Goal: Task Accomplishment & Management: Manage account settings

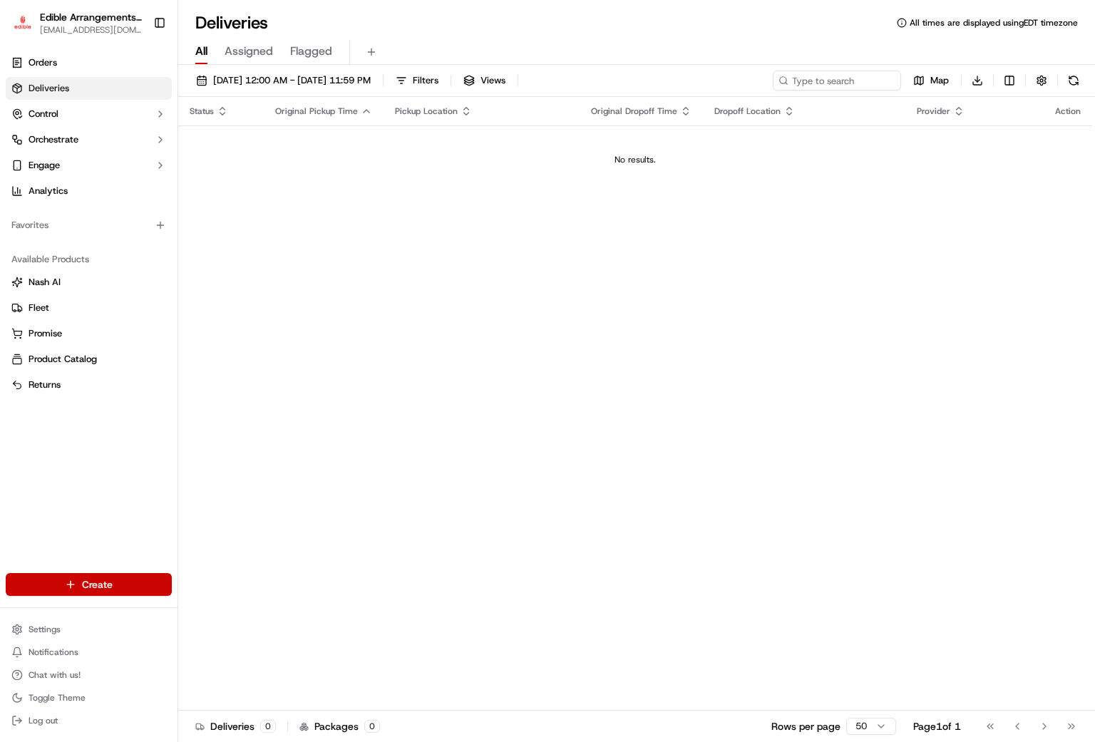
click at [50, 580] on html "Edible Arrangements - [GEOGRAPHIC_DATA], WV [EMAIL_ADDRESS][DOMAIN_NAME] Toggle…" at bounding box center [547, 371] width 1095 height 742
click at [257, 645] on link "Order" at bounding box center [257, 637] width 159 height 26
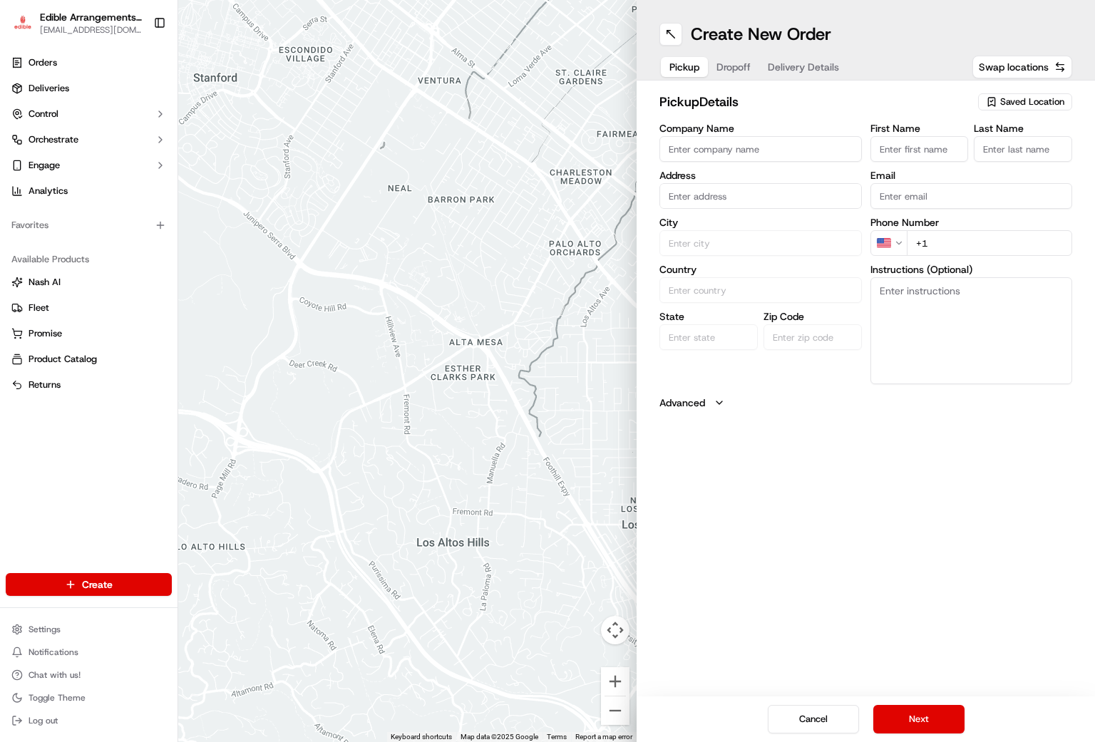
click at [1036, 103] on span "Saved Location" at bounding box center [1032, 102] width 64 height 13
click at [961, 157] on span "Edible Arrangements - [GEOGRAPHIC_DATA], [GEOGRAPHIC_DATA] (WV946)" at bounding box center [1000, 163] width 175 height 26
type input "Edible Arrangements - [GEOGRAPHIC_DATA], [GEOGRAPHIC_DATA]"
type input "[STREET_ADDRESS]"
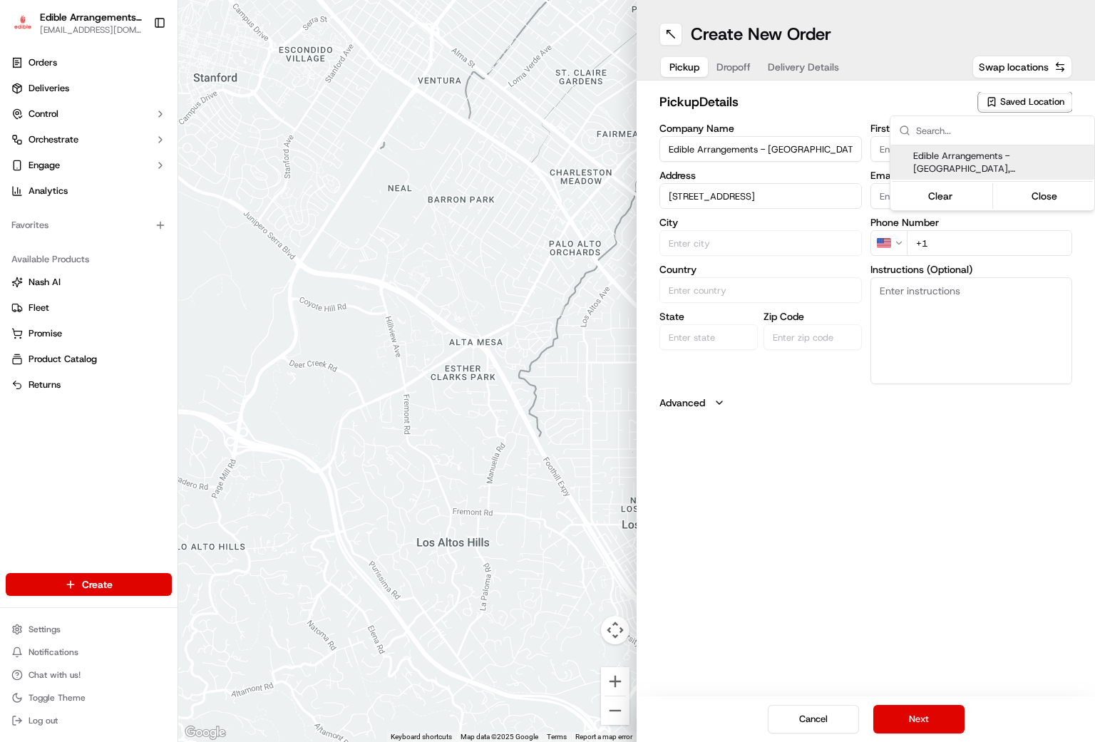
type input "Morgantown"
type input "US"
type input "WV"
type input "26508"
type input "[EMAIL_ADDRESS][DOMAIN_NAME]"
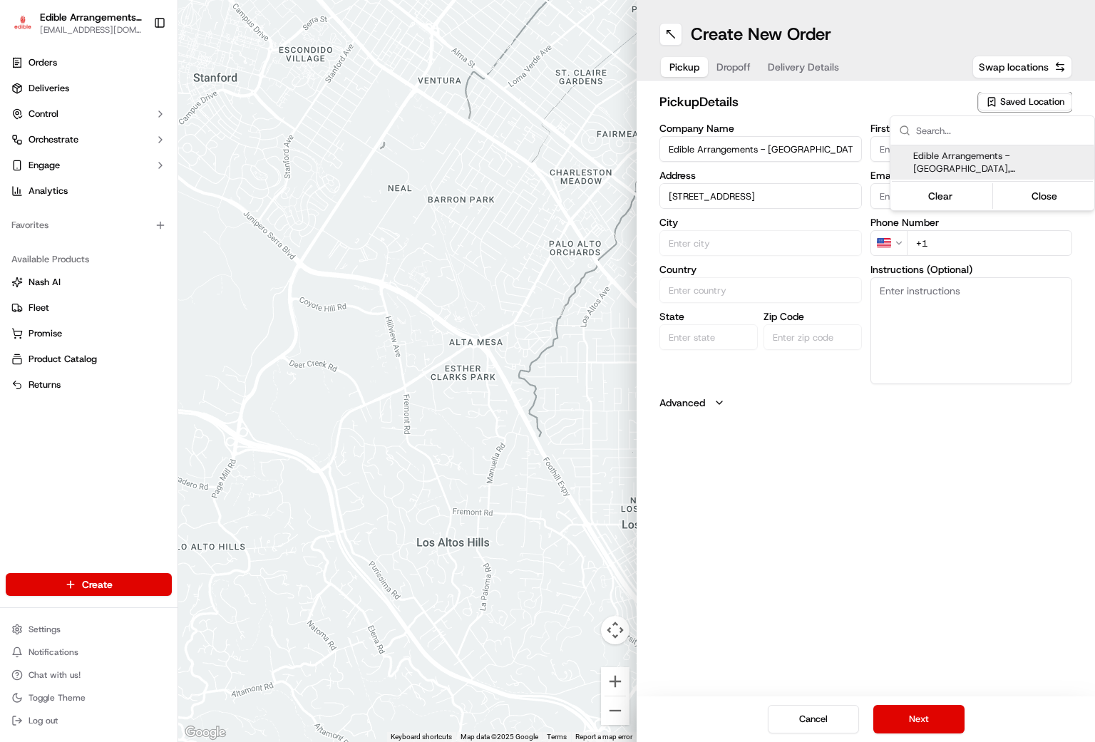
type input "[PHONE_NUMBER]"
type textarea "Please come inside the store to pick up the arrangement."
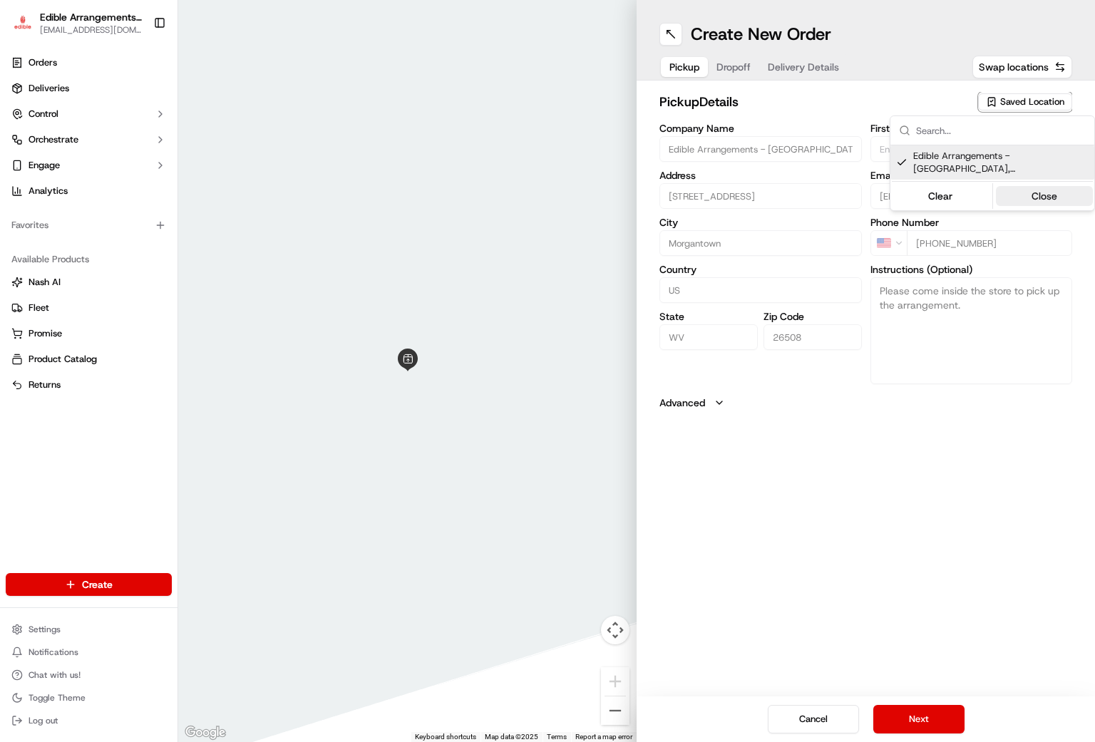
click at [1027, 197] on button "Close" at bounding box center [1045, 196] width 98 height 20
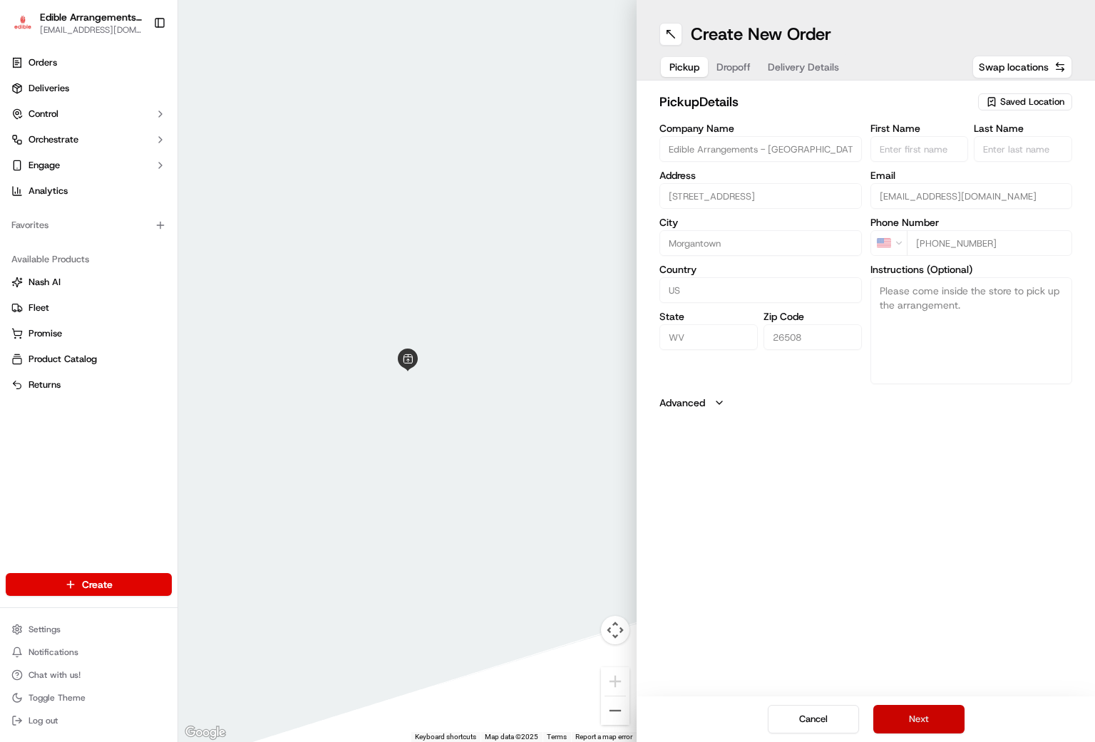
click at [910, 708] on button "Next" at bounding box center [918, 719] width 91 height 29
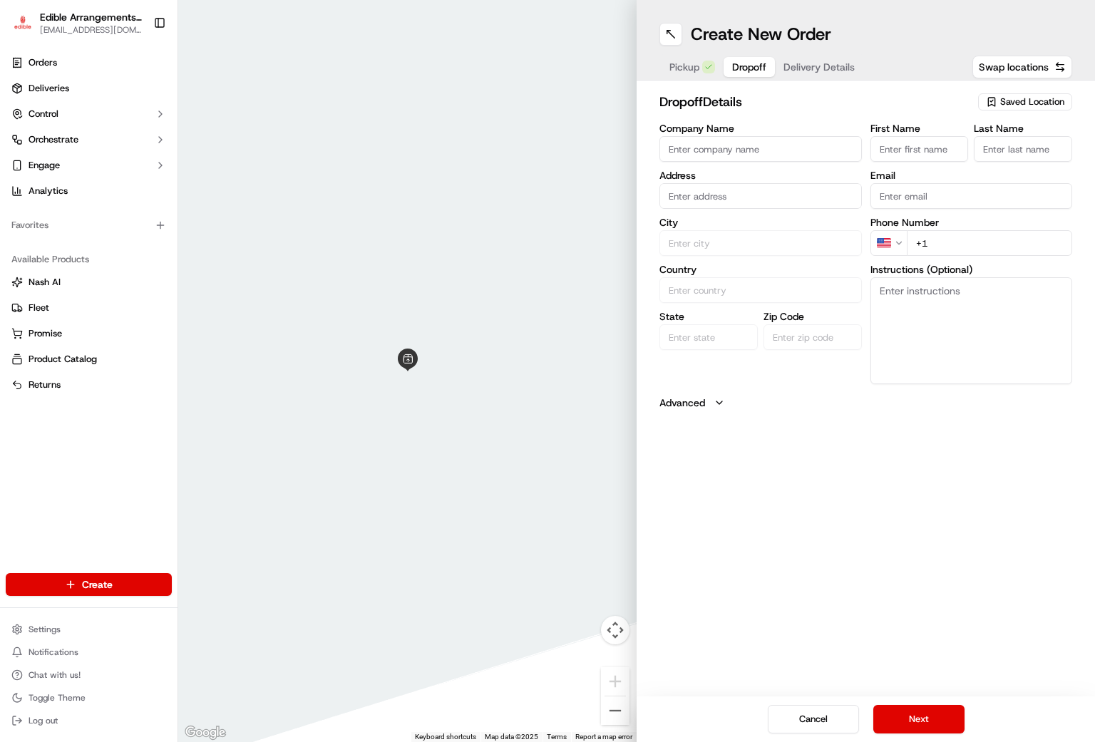
click at [918, 152] on input "First Name" at bounding box center [920, 149] width 98 height 26
type input "[PERSON_NAME]"
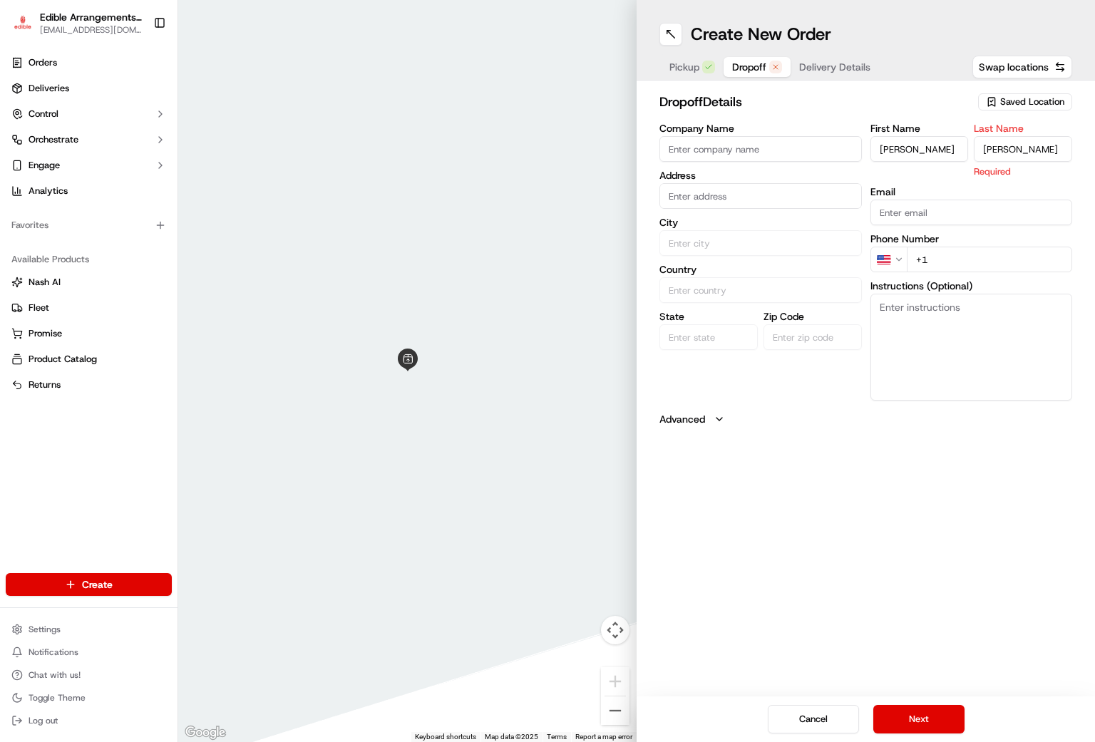
type input "[PERSON_NAME]"
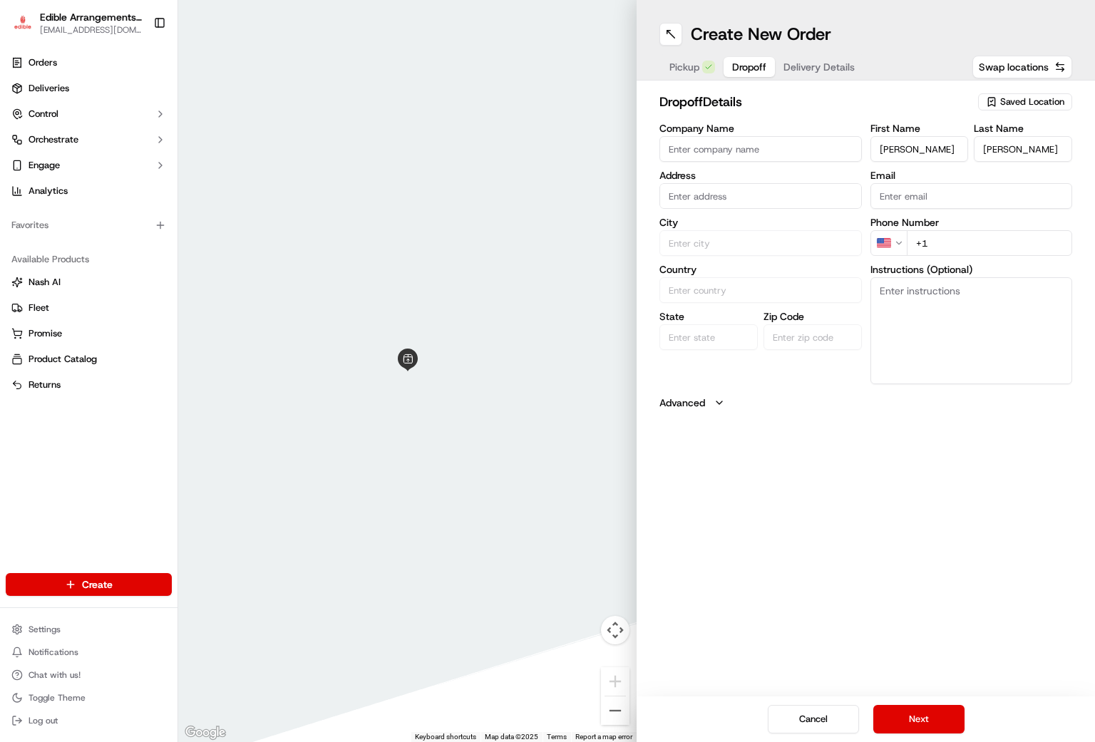
click at [756, 190] on input "text" at bounding box center [760, 196] width 202 height 26
click at [741, 227] on div "[STREET_ADDRESS][PERSON_NAME]" at bounding box center [761, 232] width 195 height 34
type input "[STREET_ADDRESS][PERSON_NAME]"
type input "Bridgeport"
type input "[GEOGRAPHIC_DATA]"
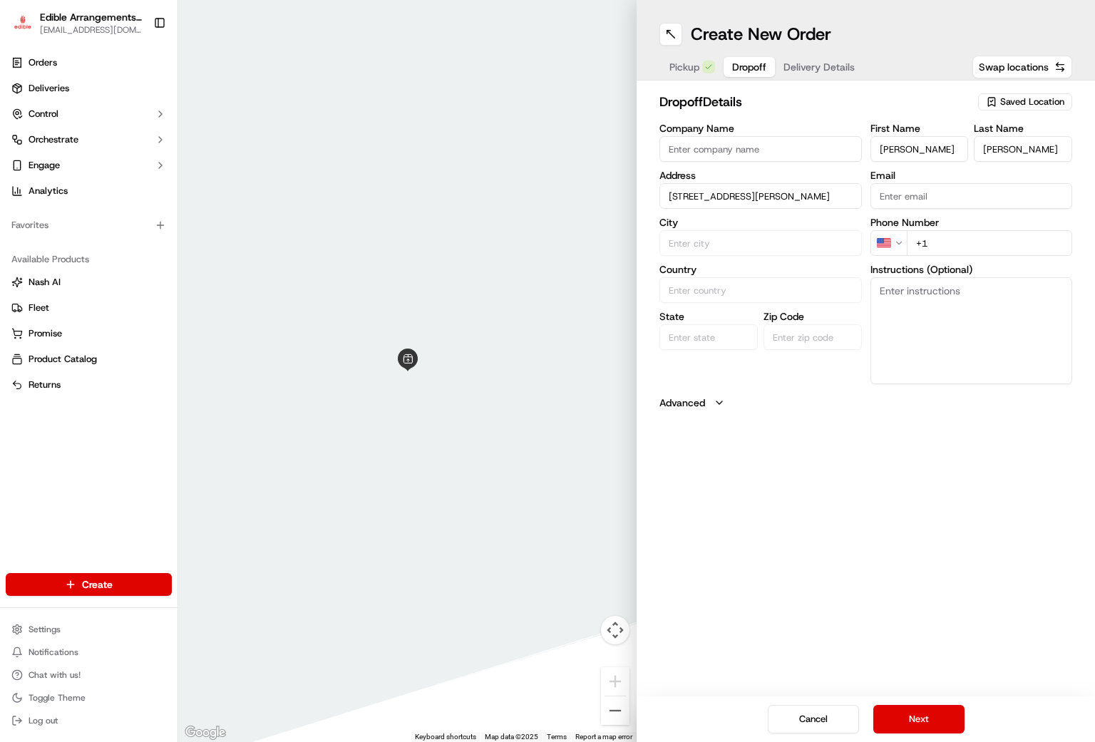
type input "WV"
type input "26330"
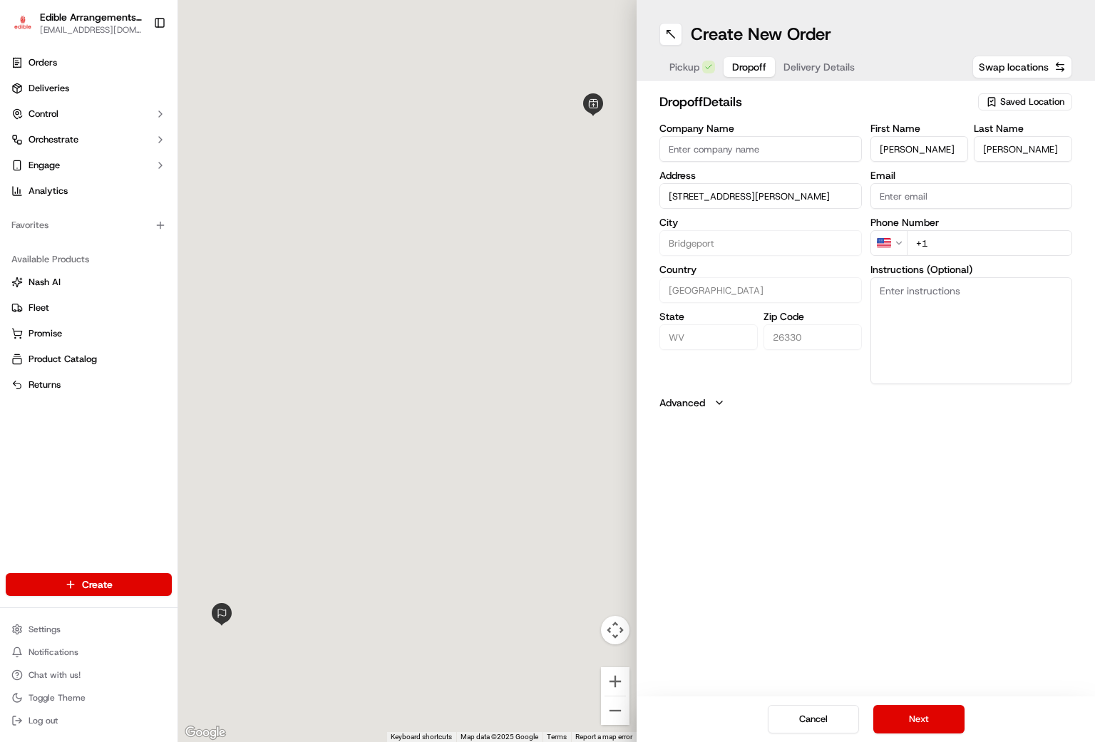
type input "[STREET_ADDRESS][PERSON_NAME]"
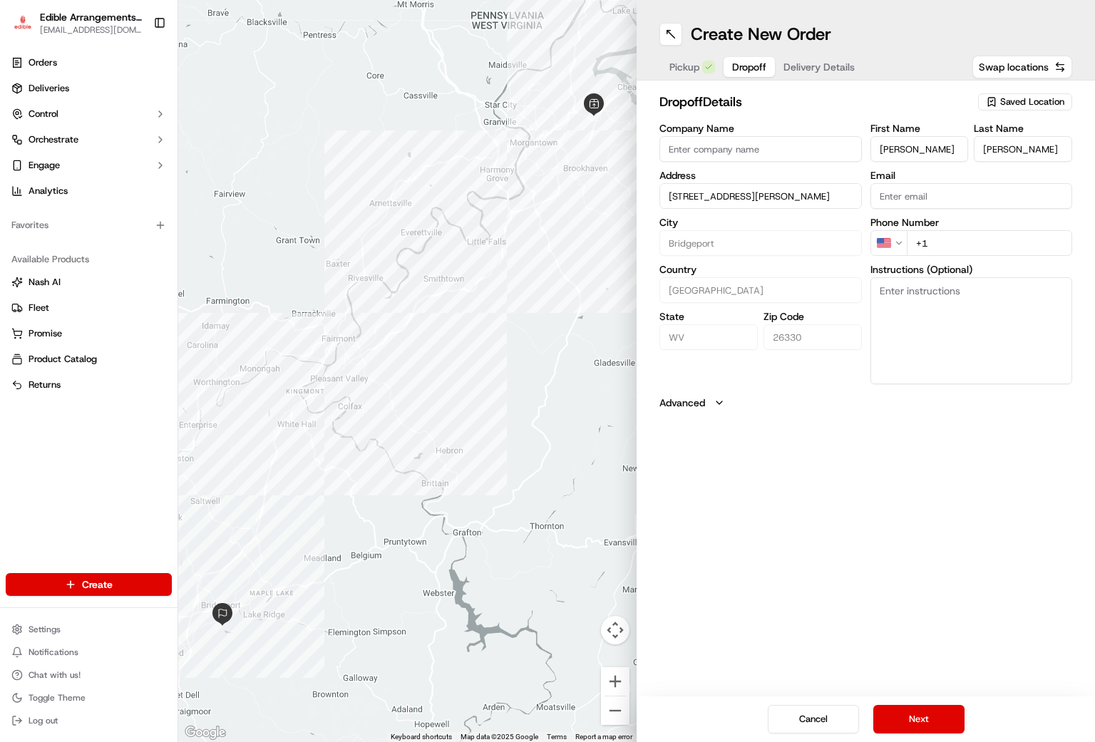
click at [965, 240] on input "+1" at bounding box center [990, 243] width 166 height 26
type input "[PHONE_NUMBER]"
click at [892, 719] on button "Next" at bounding box center [918, 719] width 91 height 29
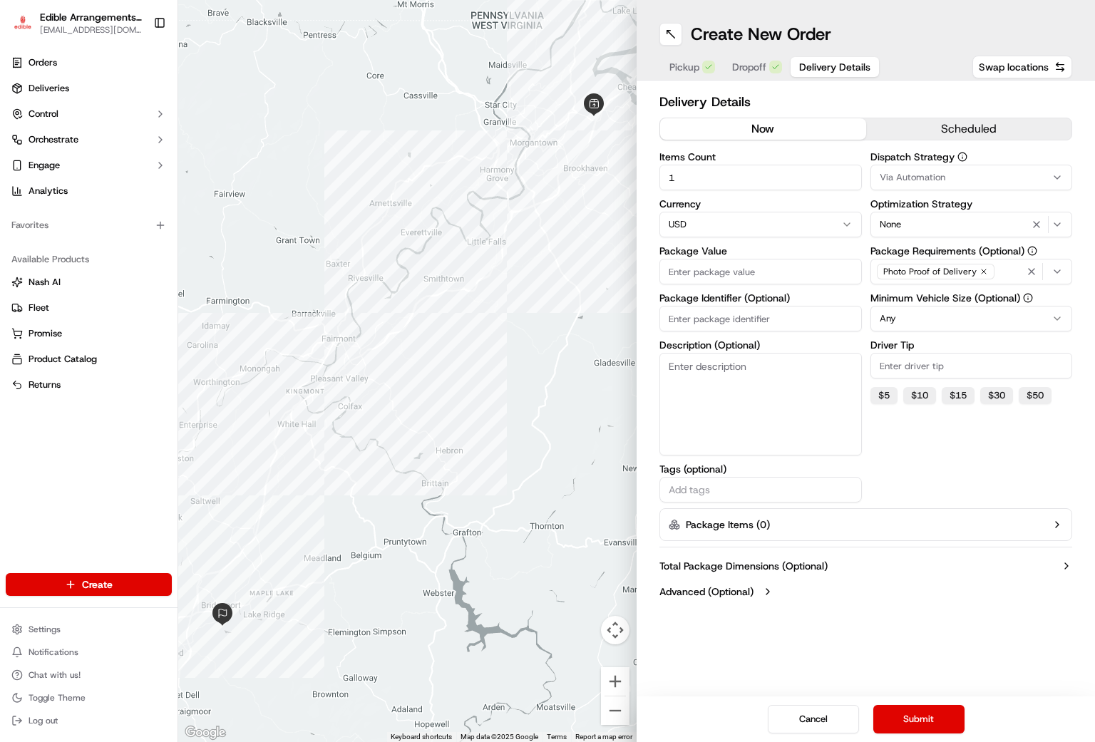
click at [738, 282] on input "Package Value" at bounding box center [760, 272] width 202 height 26
click at [760, 265] on input "Package Value" at bounding box center [760, 272] width 202 height 26
type input "115.99"
click at [739, 327] on input "Package Identifier (Optional)" at bounding box center [760, 319] width 202 height 26
type input "4961"
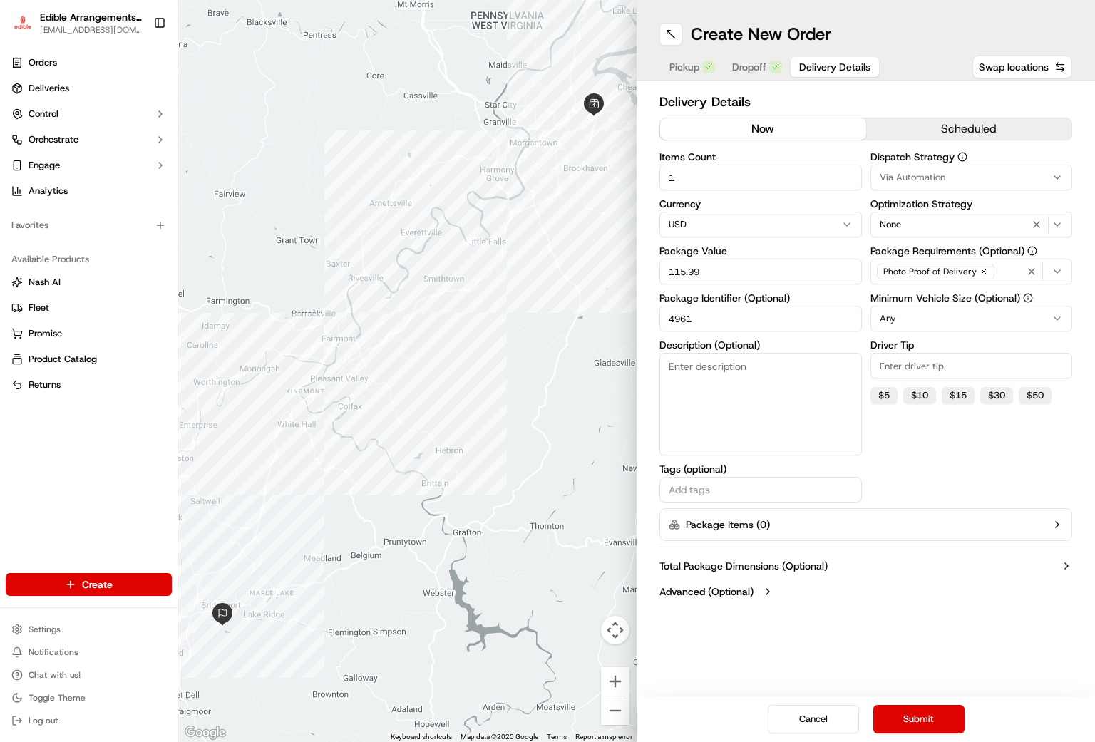
click at [751, 364] on textarea "Description (Optional)" at bounding box center [760, 404] width 202 height 103
type textarea "arrangement"
click at [905, 723] on button "Submit" at bounding box center [918, 719] width 91 height 29
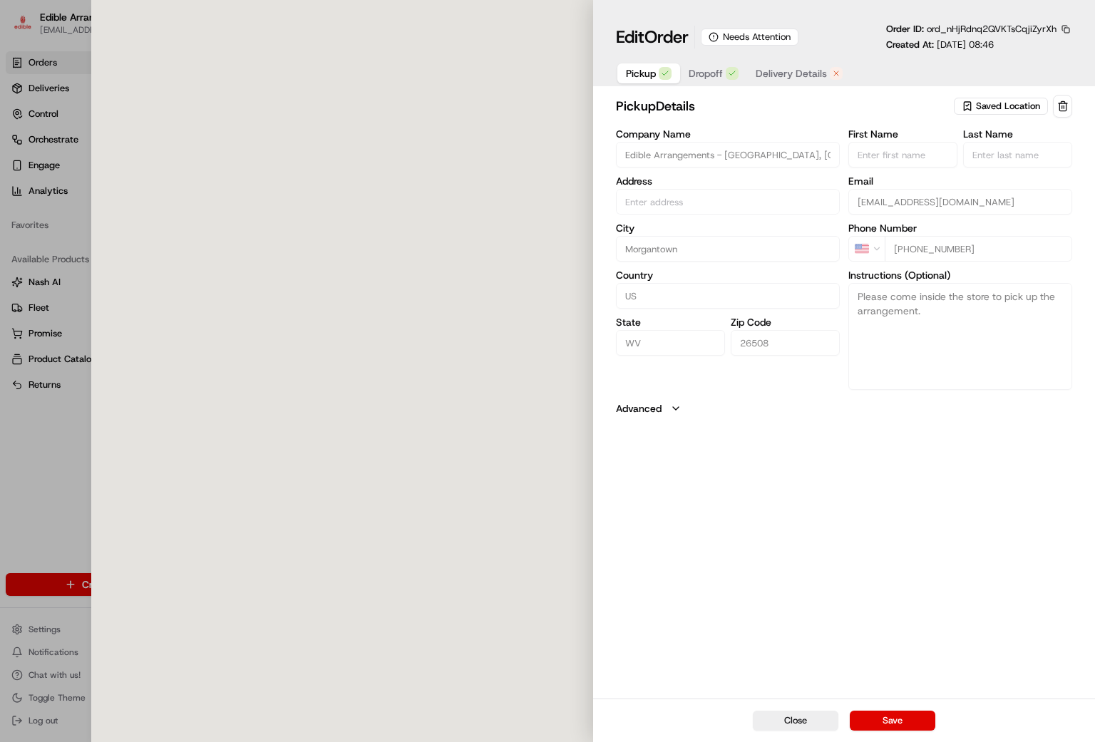
type input "[STREET_ADDRESS]"
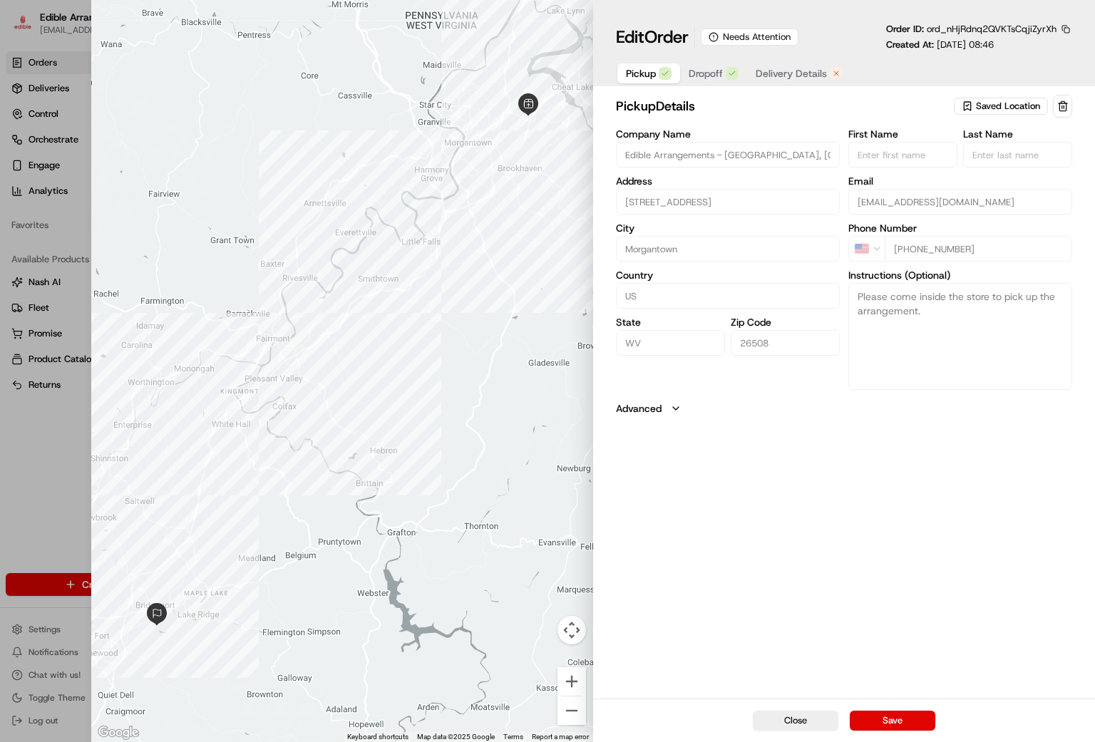
click at [864, 711] on button "Save" at bounding box center [893, 721] width 86 height 20
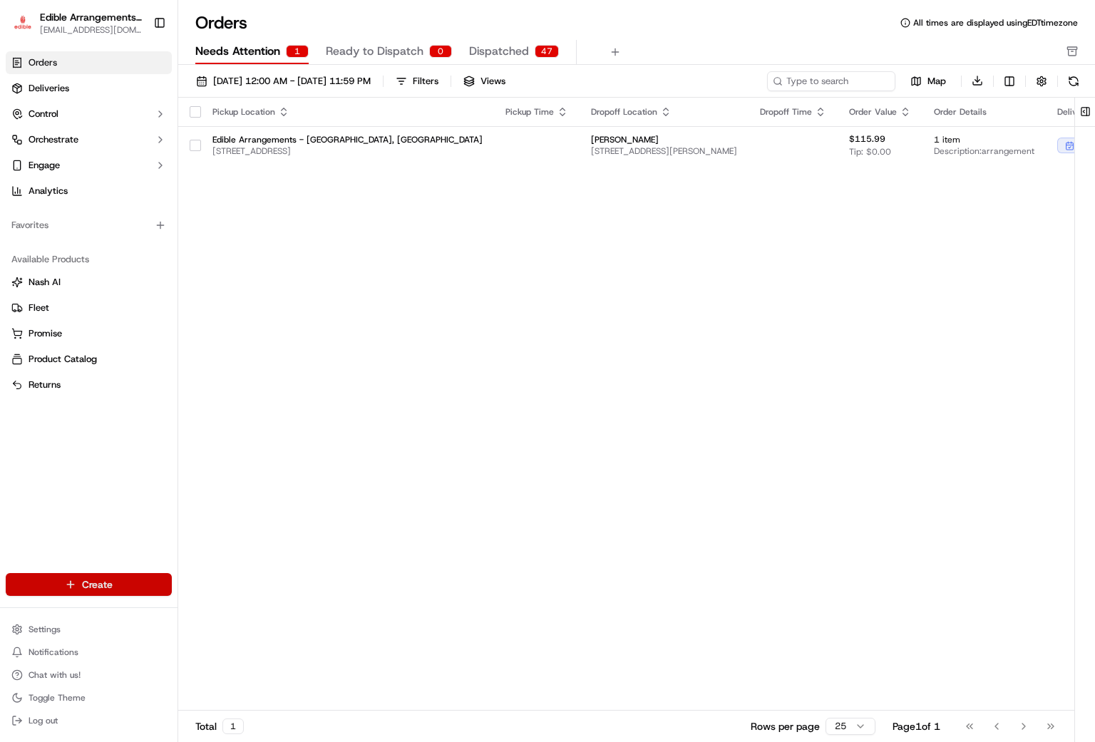
click at [81, 582] on html "Edible Arrangements - [GEOGRAPHIC_DATA], WV [EMAIL_ADDRESS][DOMAIN_NAME] Toggle…" at bounding box center [547, 371] width 1095 height 742
click at [233, 644] on link "Order" at bounding box center [257, 637] width 159 height 26
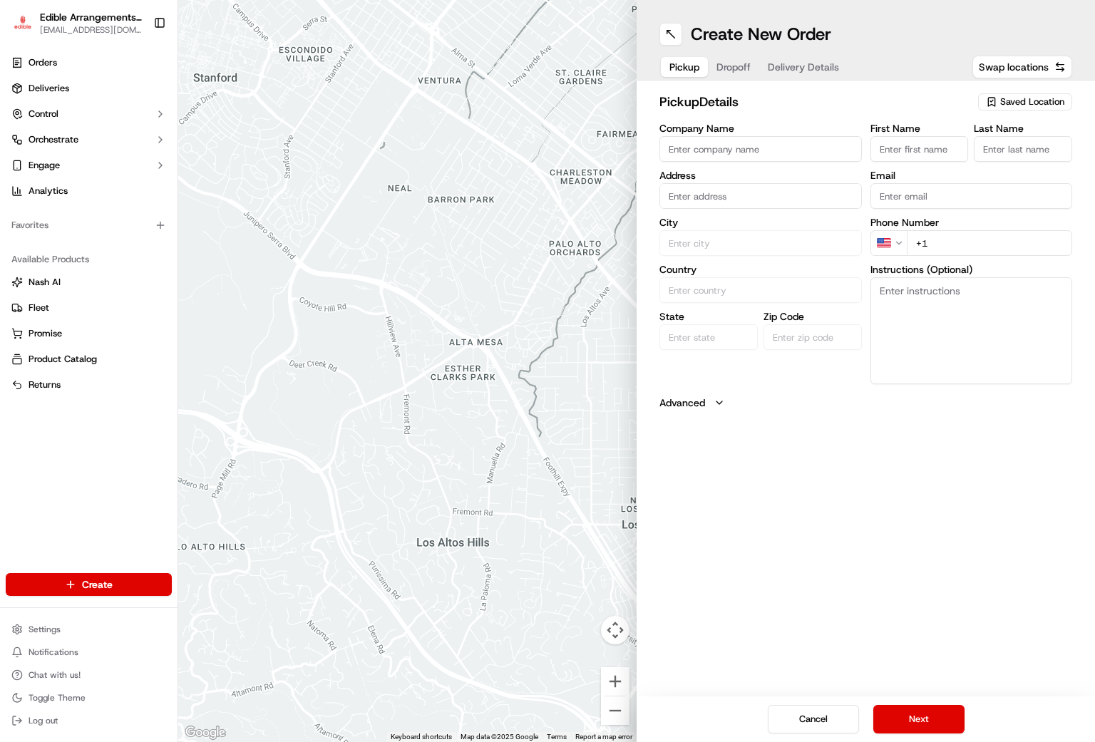
click at [683, 143] on input "Company Name" at bounding box center [760, 149] width 202 height 26
type input "Assisted Living at [GEOGRAPHIC_DATA]"
click at [937, 153] on input "First Name" at bounding box center [920, 149] width 98 height 26
type input "[PERSON_NAME]"
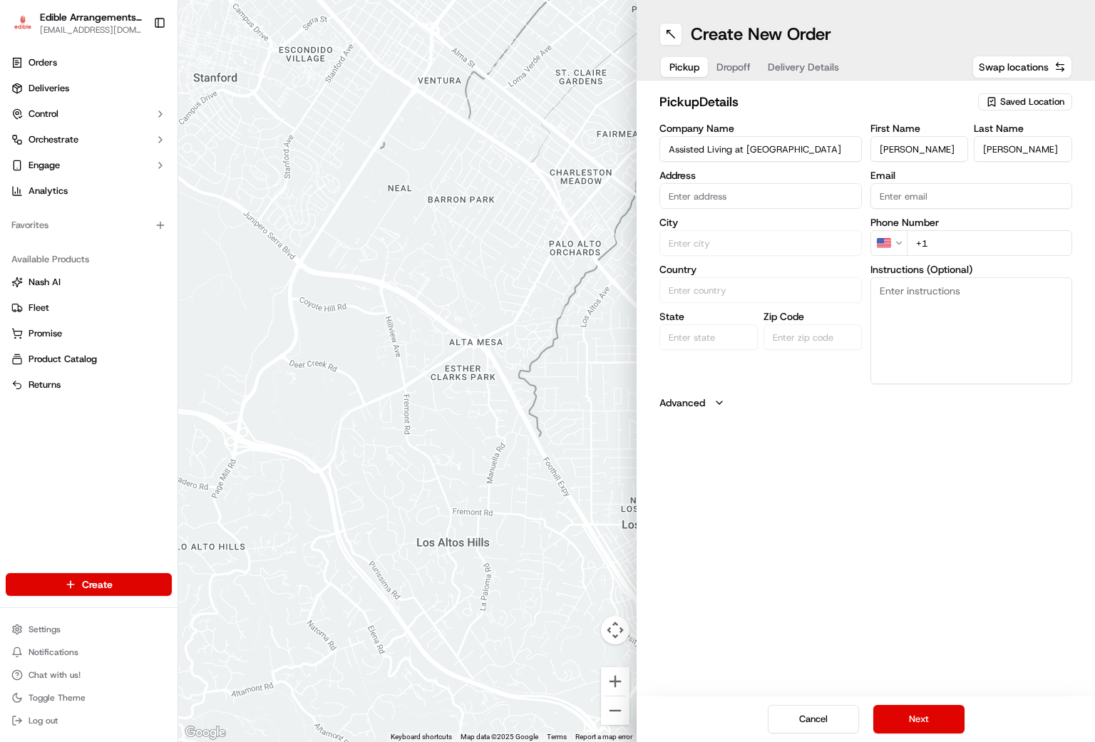
click at [790, 206] on body "Edible Arrangements - [GEOGRAPHIC_DATA], WV [EMAIL_ADDRESS][DOMAIN_NAME] Toggle…" at bounding box center [547, 371] width 1095 height 742
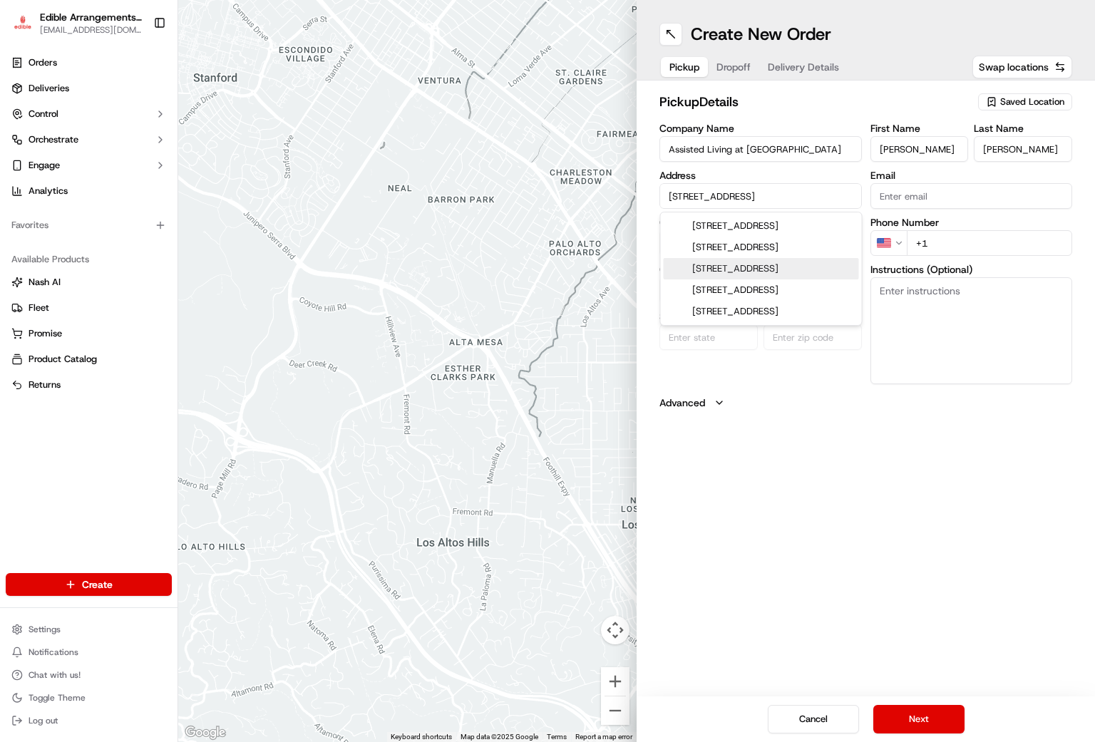
click at [786, 268] on div "[STREET_ADDRESS]" at bounding box center [761, 268] width 195 height 21
type input "[STREET_ADDRESS]"
type input "[GEOGRAPHIC_DATA]"
type input "PA"
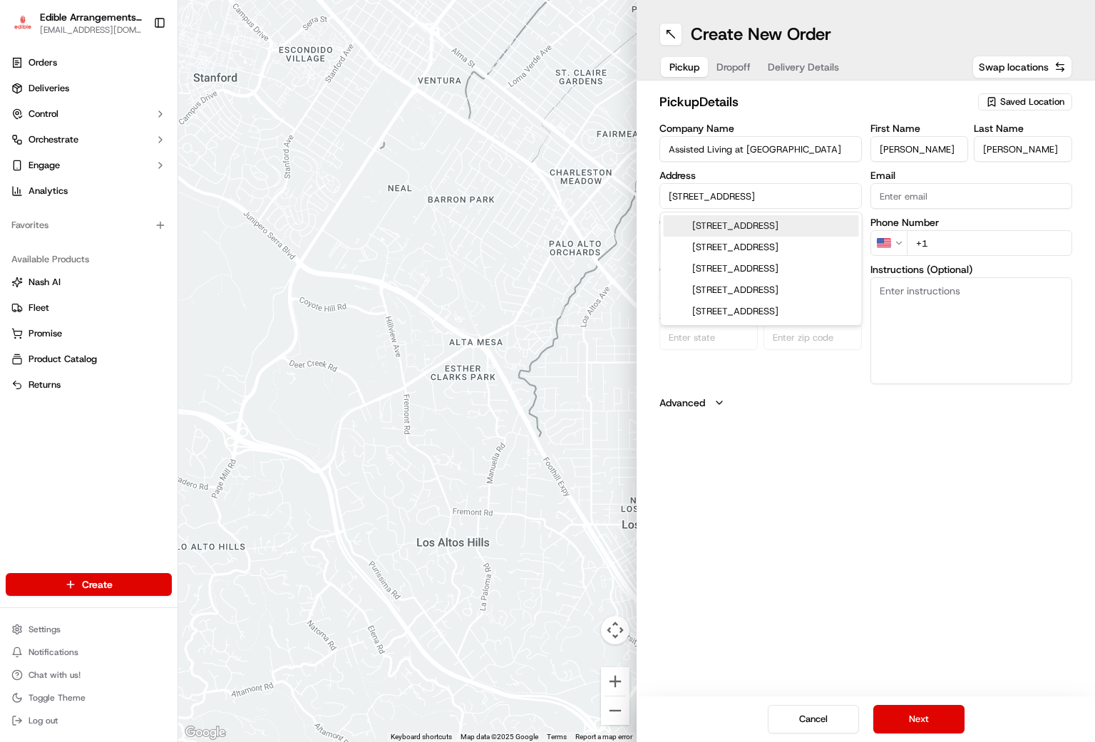
type input "15370"
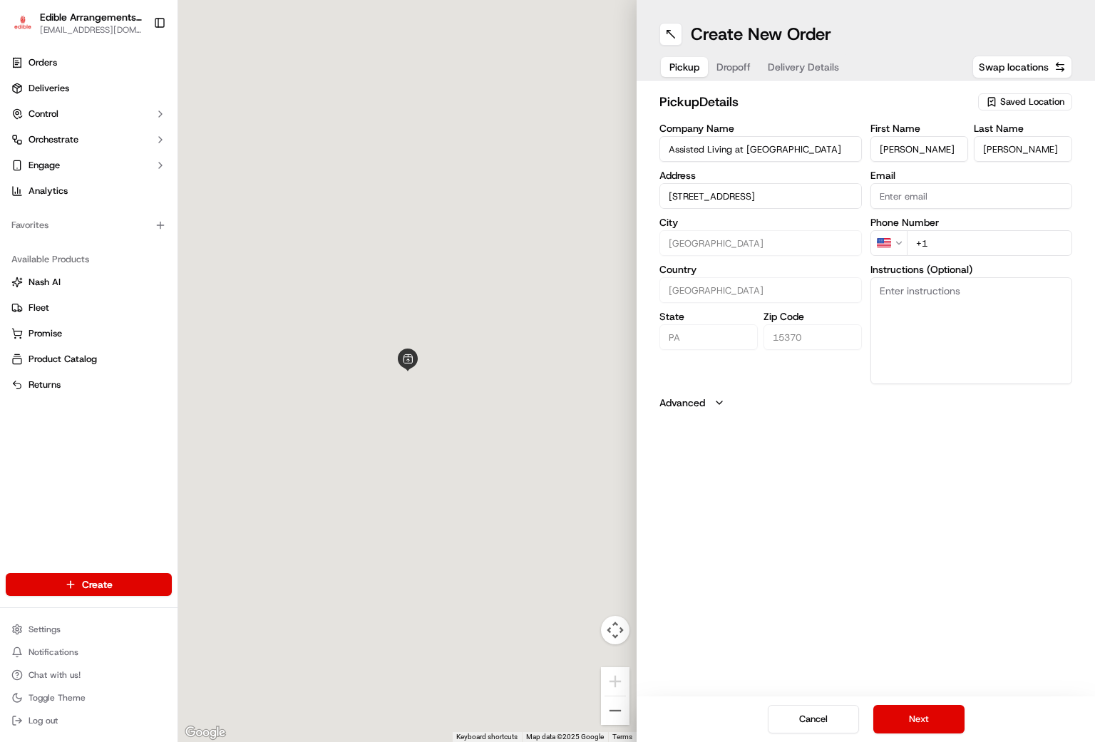
type input "[STREET_ADDRESS]"
click at [980, 246] on input "+1" at bounding box center [990, 243] width 166 height 26
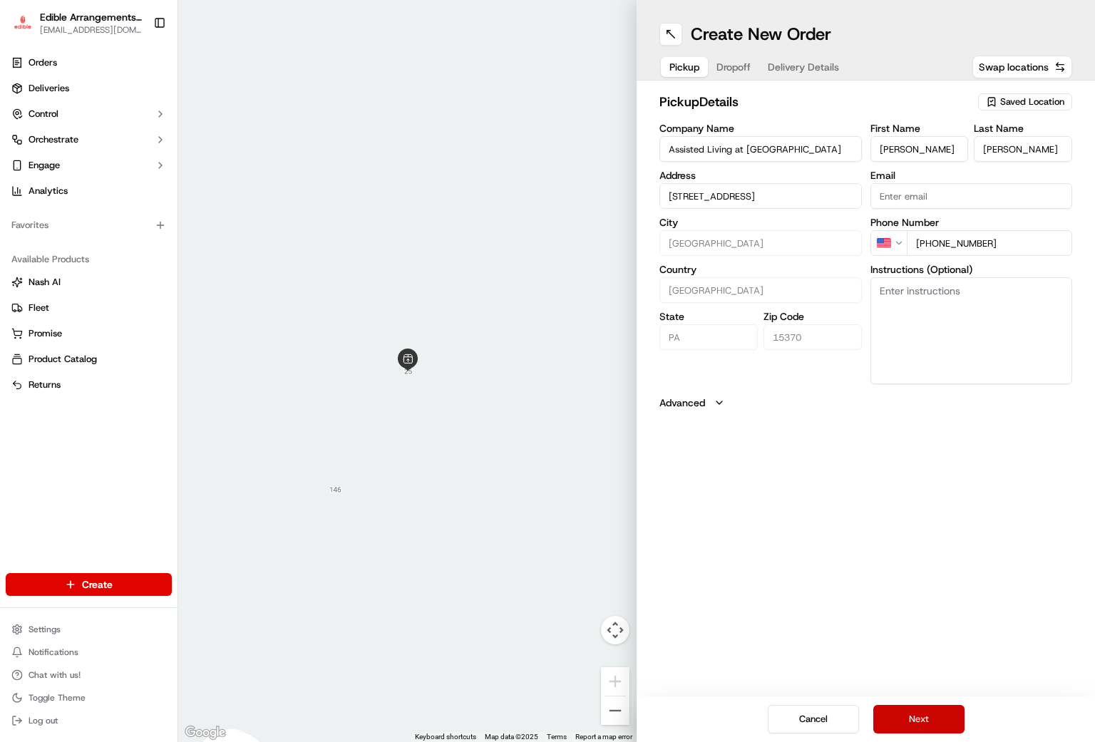
type input "[PHONE_NUMBER]"
click at [927, 710] on button "Next" at bounding box center [918, 719] width 91 height 29
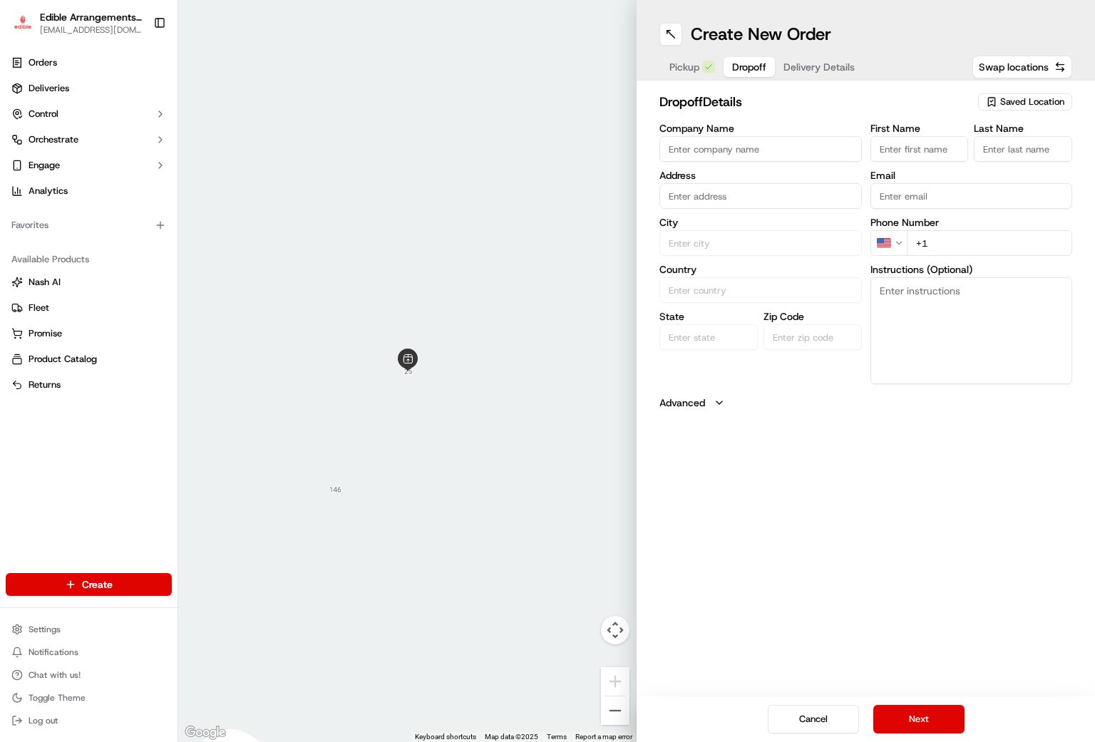
click at [1004, 101] on span "Saved Location" at bounding box center [1032, 102] width 64 height 13
click at [997, 64] on html "Edible Arrangements - [GEOGRAPHIC_DATA], WV [EMAIL_ADDRESS][DOMAIN_NAME] Toggle…" at bounding box center [547, 371] width 1095 height 742
click at [1025, 68] on span "Swap locations" at bounding box center [1014, 67] width 70 height 14
type input "Assisted Living at [GEOGRAPHIC_DATA]"
type input "[STREET_ADDRESS]"
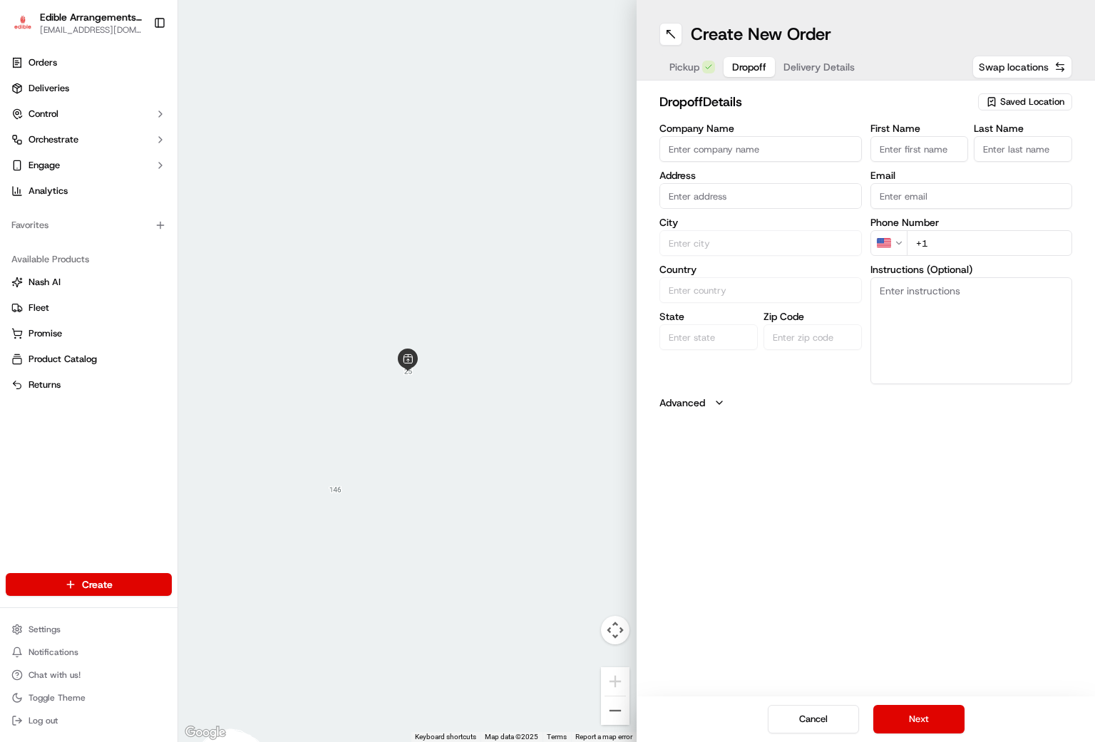
type input "[GEOGRAPHIC_DATA]"
type input "PA"
type input "15370"
type input "[PERSON_NAME]"
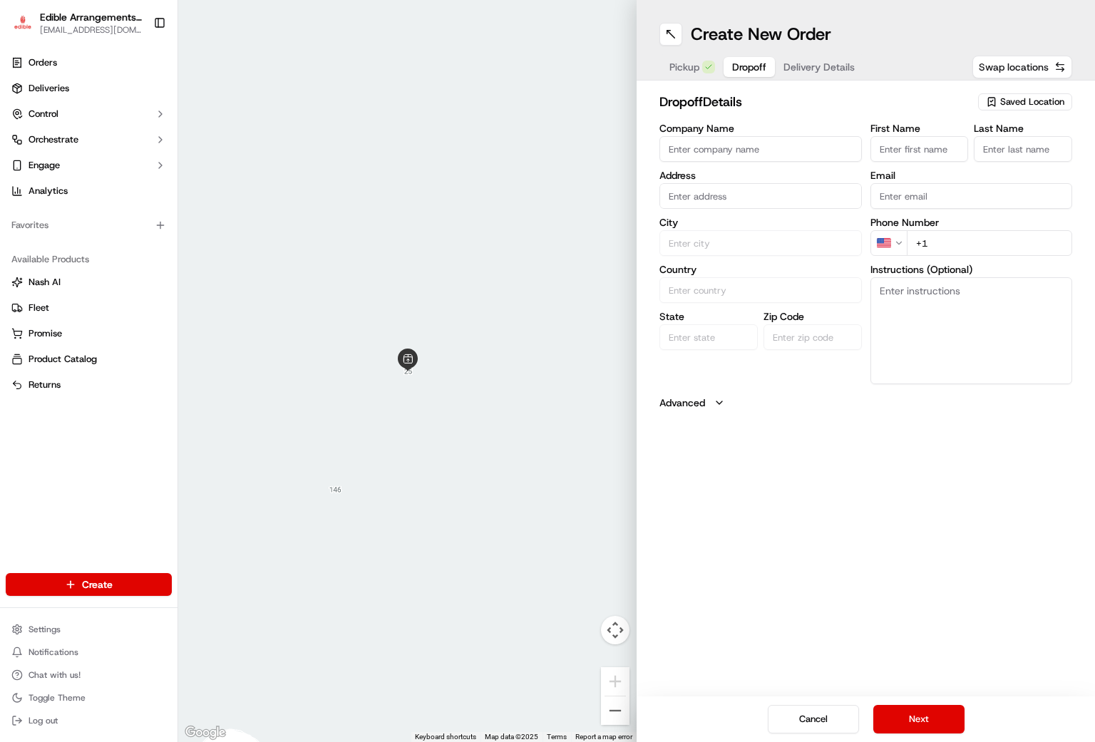
type input "[PERSON_NAME]"
type input "[PHONE_NUMBER]"
click at [692, 68] on span "Pickup" at bounding box center [684, 67] width 30 height 14
click at [1016, 99] on span "Saved Location" at bounding box center [1032, 102] width 64 height 13
click at [991, 154] on span "Edible Arrangements - [GEOGRAPHIC_DATA], [GEOGRAPHIC_DATA] (WV946)" at bounding box center [1000, 163] width 175 height 26
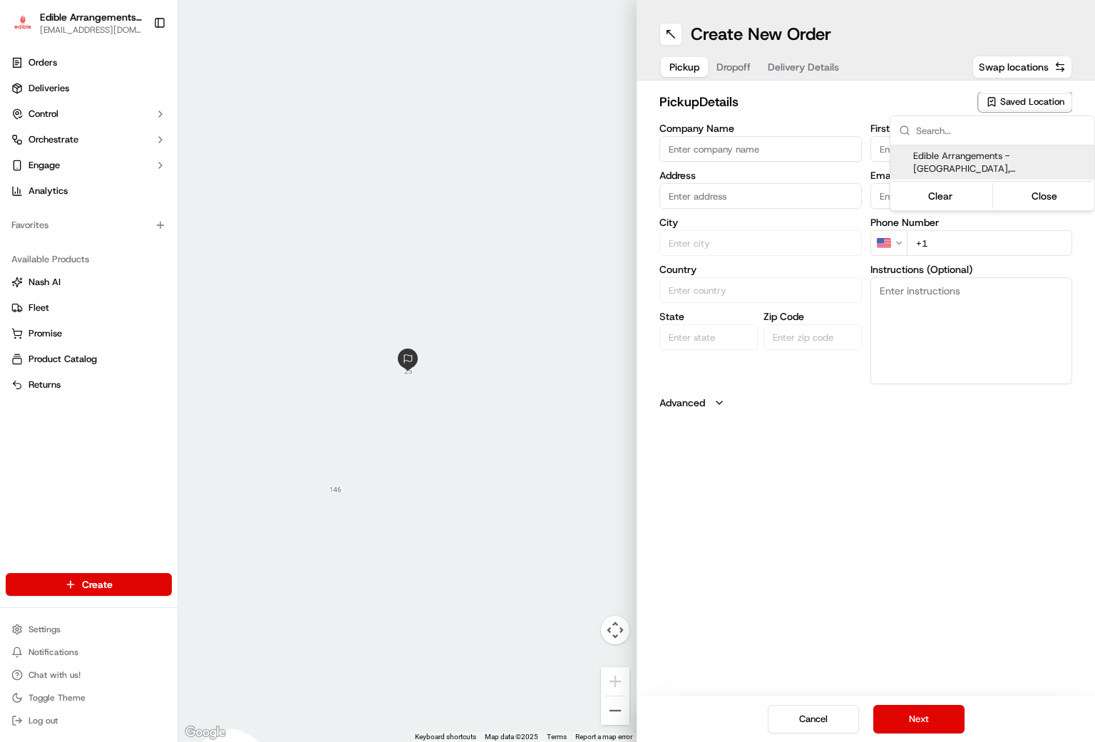
type input "Edible Arrangements - [GEOGRAPHIC_DATA], [GEOGRAPHIC_DATA]"
type input "[STREET_ADDRESS]"
type input "Morgantown"
type input "US"
type input "WV"
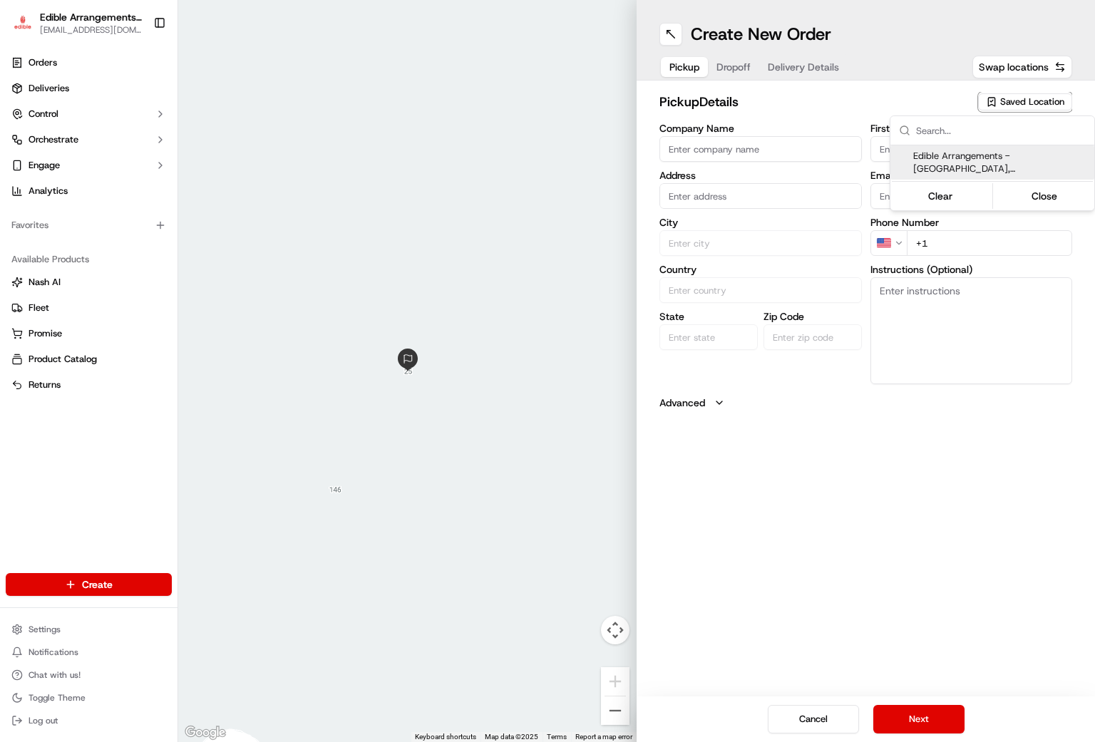
type input "26508"
type input "[EMAIL_ADDRESS][DOMAIN_NAME]"
type input "[PHONE_NUMBER]"
type textarea "Please come inside the store to pick up the arrangement."
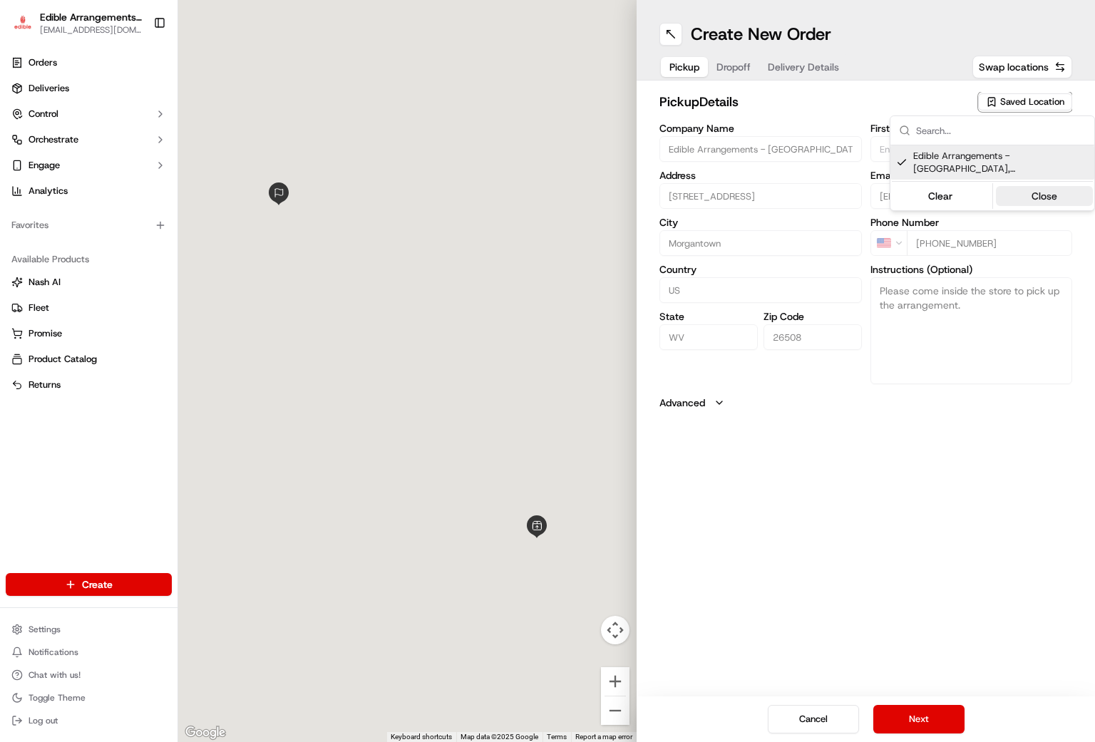
click at [1027, 193] on button "Close" at bounding box center [1045, 196] width 98 height 20
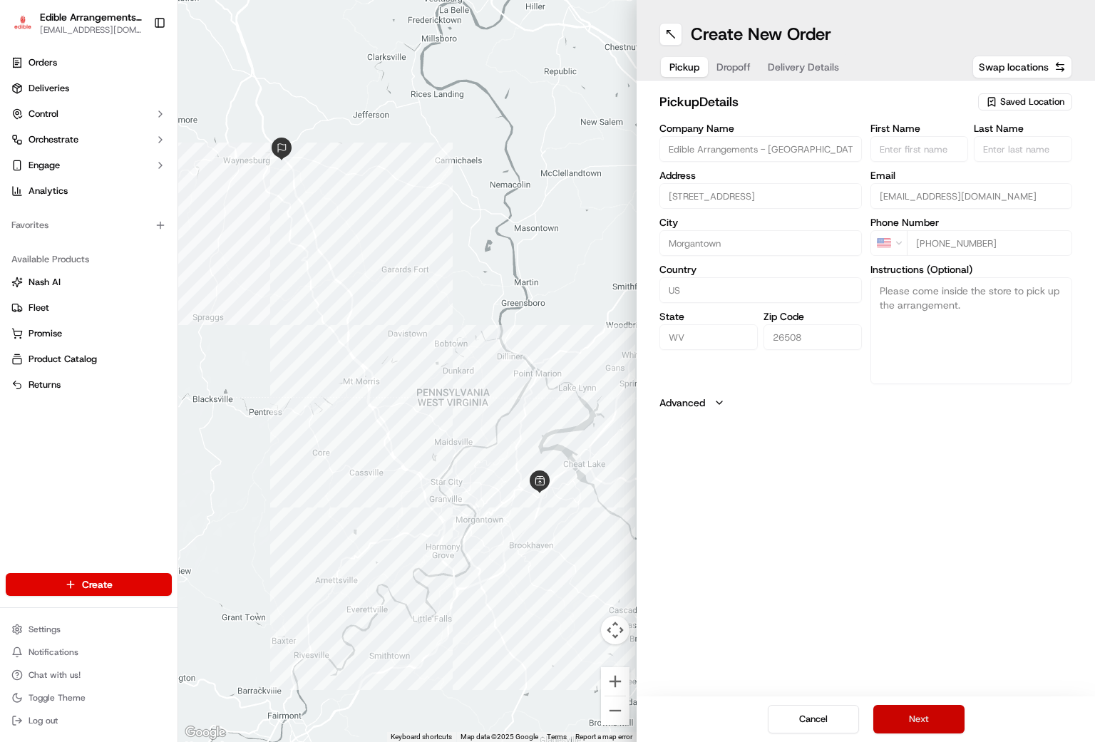
click at [929, 723] on button "Next" at bounding box center [918, 719] width 91 height 29
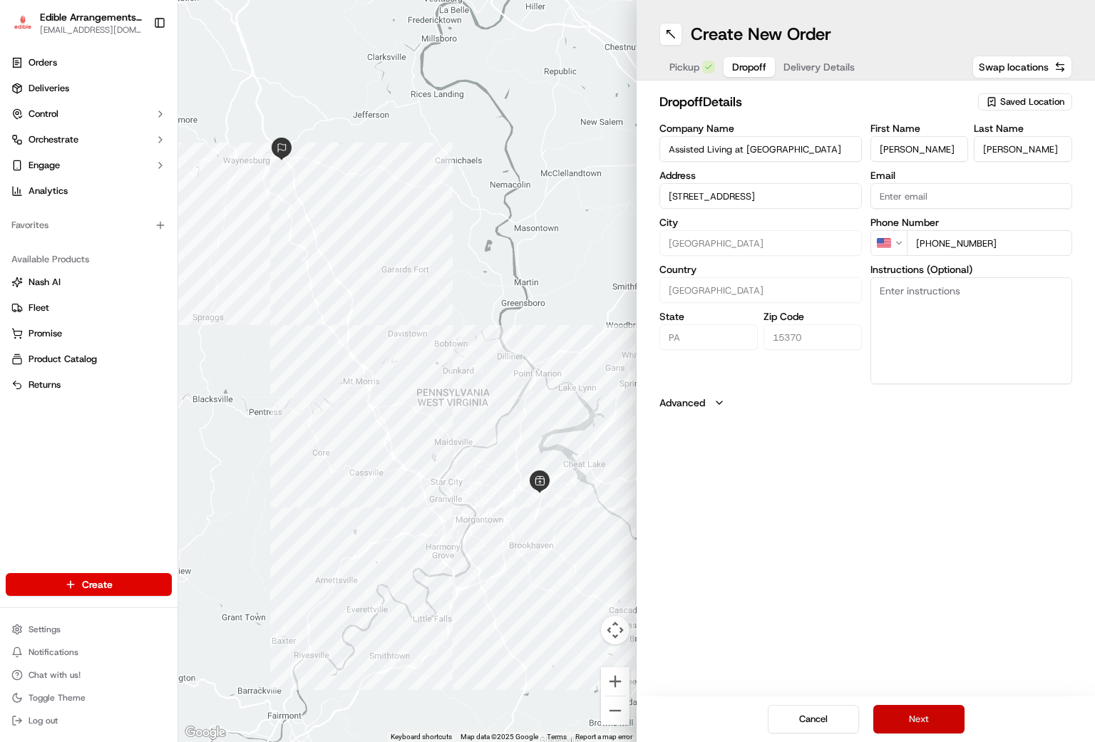
click at [928, 719] on button "Next" at bounding box center [918, 719] width 91 height 29
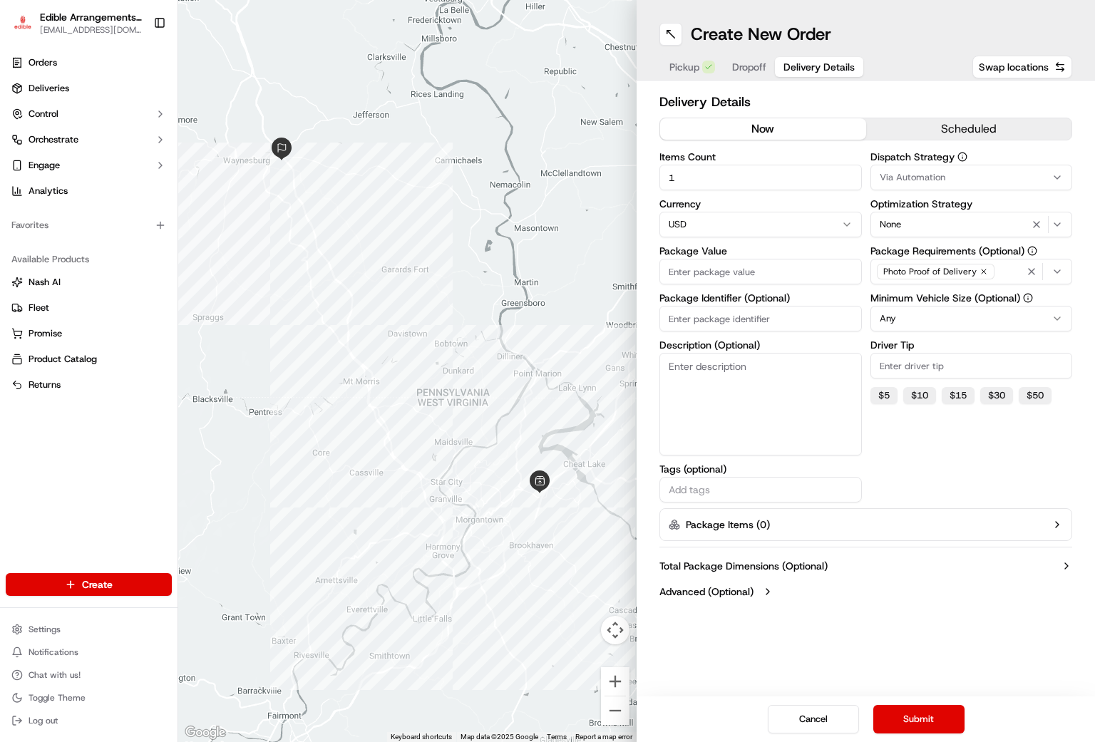
click at [692, 324] on input "Package Identifier (Optional)" at bounding box center [760, 319] width 202 height 26
type input "0586"
click at [743, 281] on input "Package Value" at bounding box center [760, 272] width 202 height 26
type input "60.96"
click at [731, 325] on input "0586" at bounding box center [760, 319] width 202 height 26
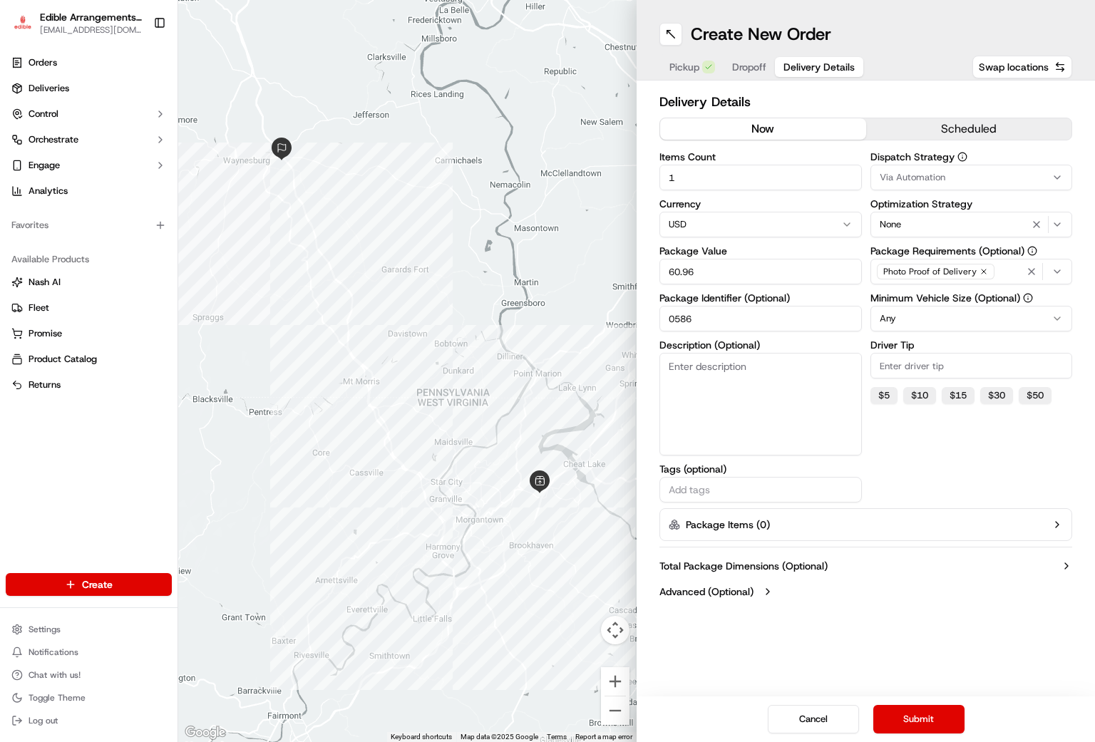
click at [728, 372] on textarea "Description (Optional)" at bounding box center [760, 404] width 202 height 103
click at [933, 715] on button "Submit" at bounding box center [918, 719] width 91 height 29
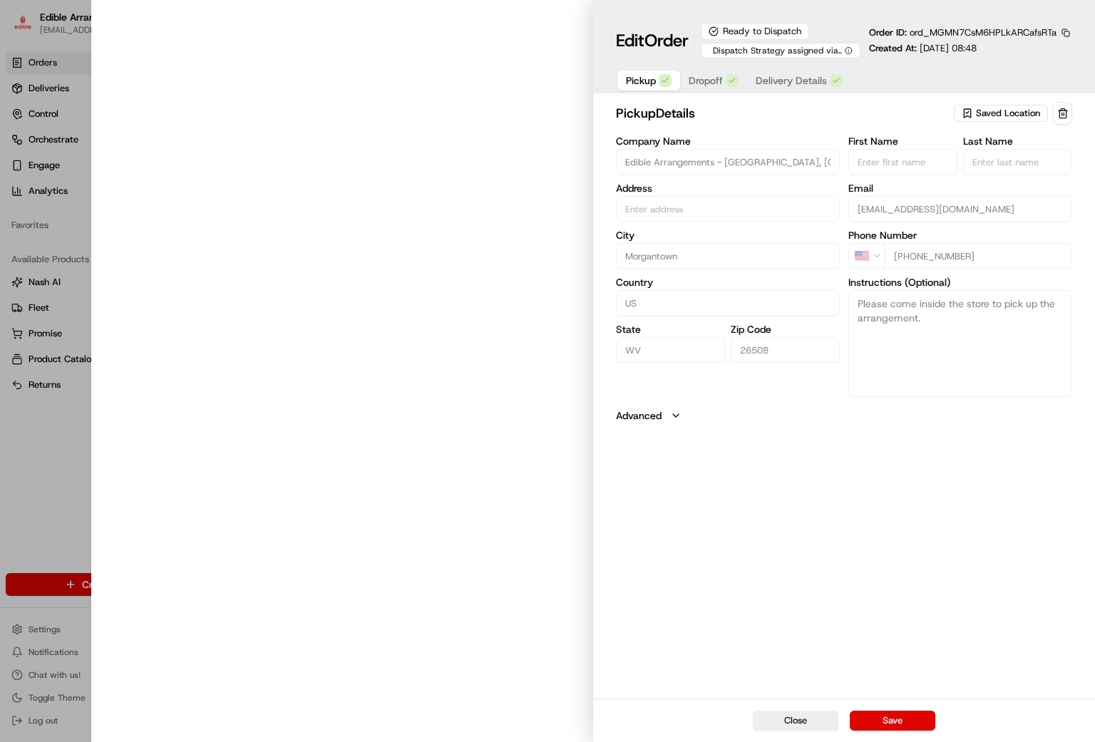
type input "[STREET_ADDRESS]"
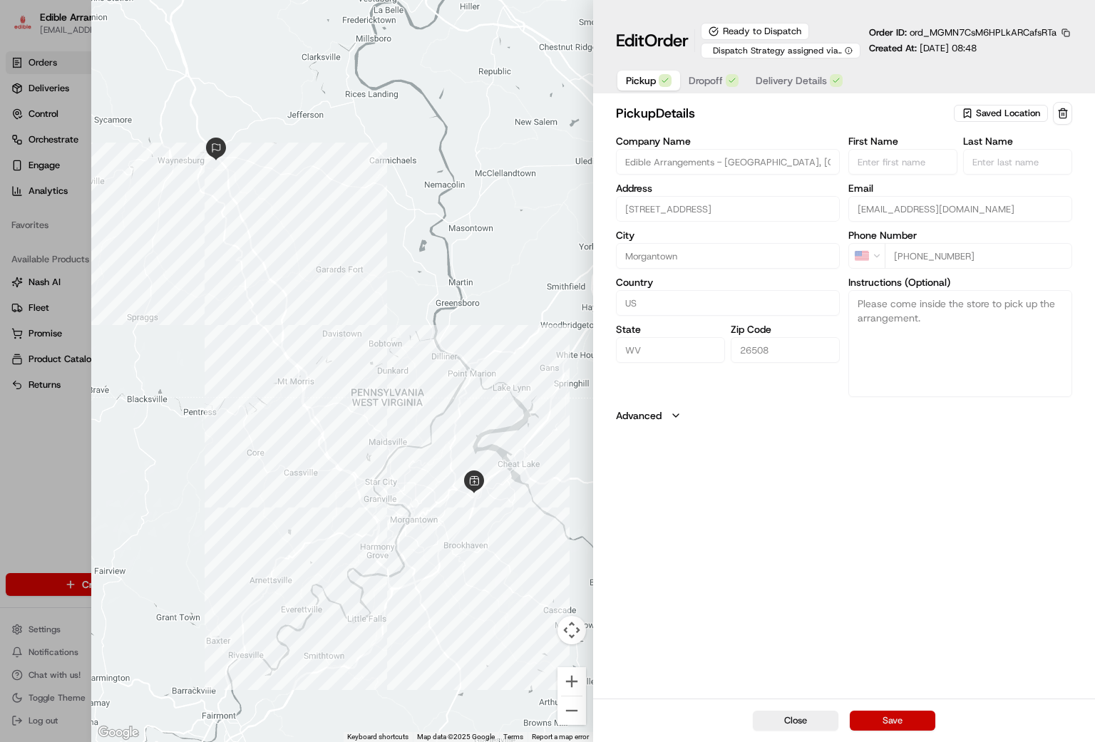
click at [890, 719] on button "Save" at bounding box center [893, 721] width 86 height 20
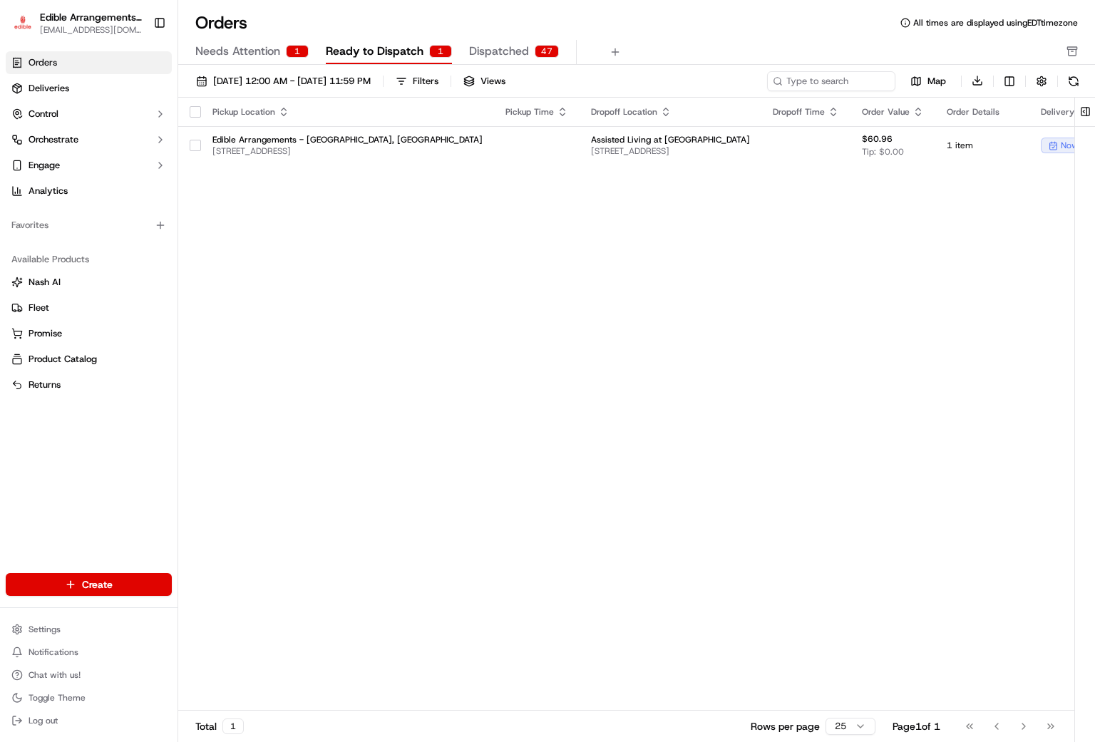
click at [381, 261] on div "Pickup Location Pickup Time Dropoff Location Dropoff Time Order Value Order Det…" at bounding box center [778, 405] width 1201 height 614
click at [81, 58] on link "Orders" at bounding box center [89, 62] width 166 height 23
click at [289, 79] on span "[DATE] 12:00 AM - [DATE] 11:59 PM" at bounding box center [292, 81] width 158 height 13
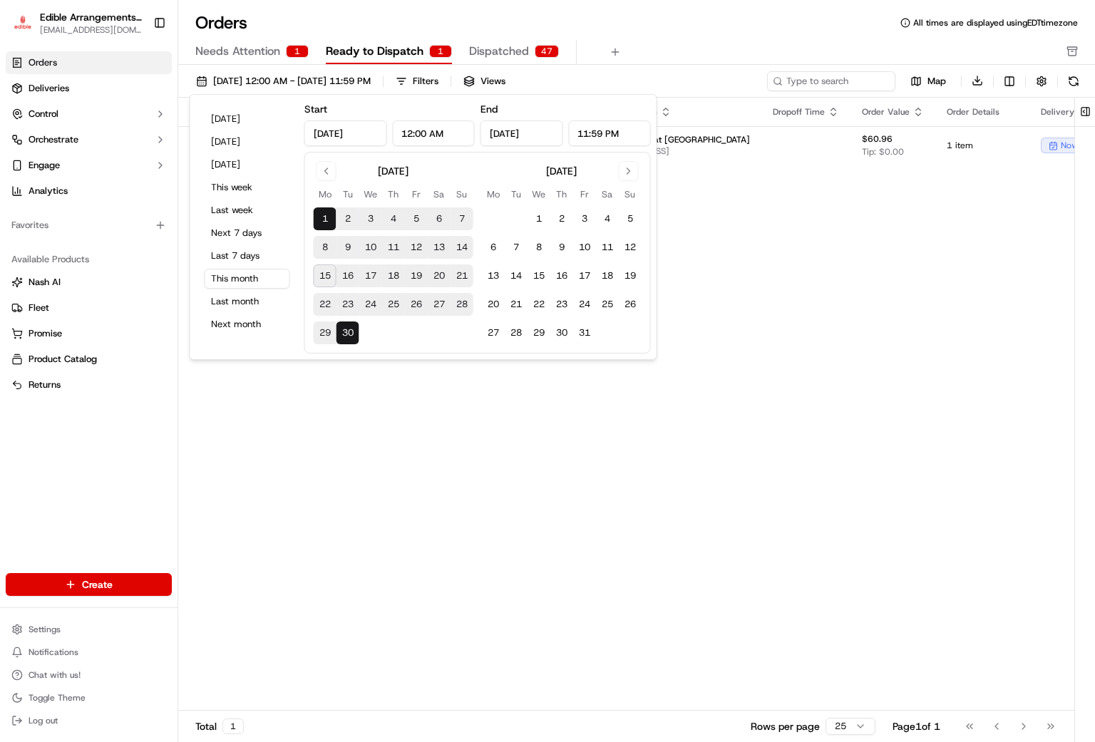
click at [324, 277] on button "15" at bounding box center [325, 276] width 23 height 23
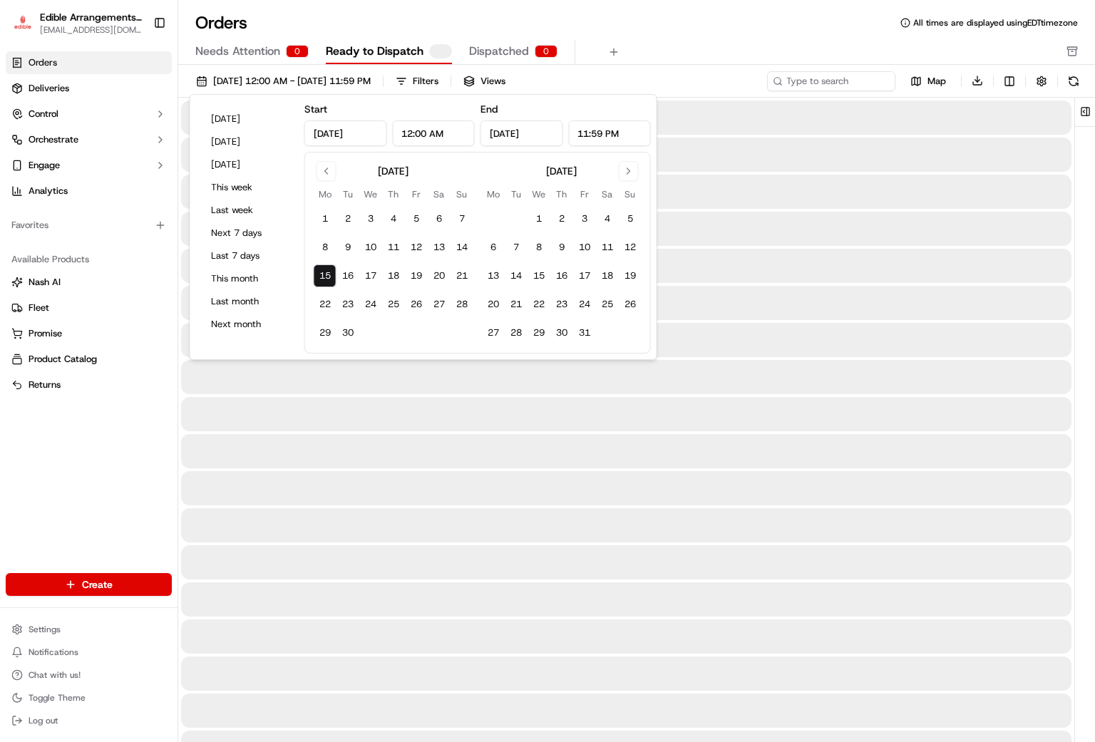
type input "[DATE]"
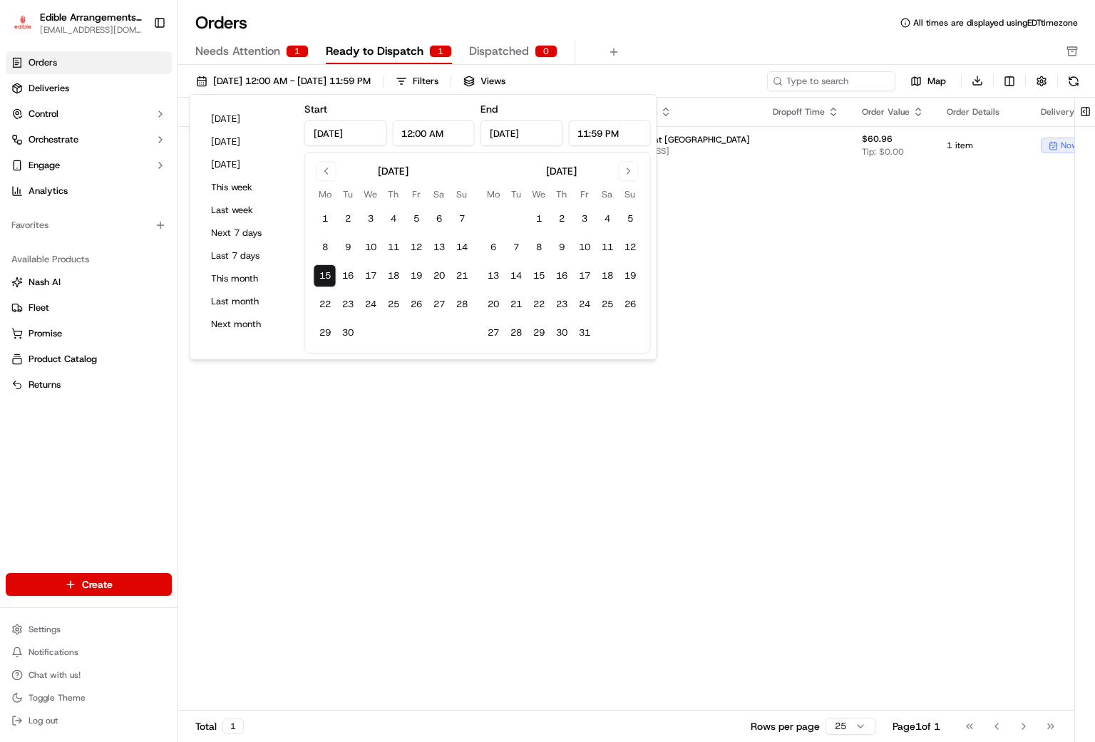
click at [462, 518] on div "Pickup Location Pickup Time Dropoff Location Dropoff Time Order Value Order Det…" at bounding box center [778, 405] width 1201 height 614
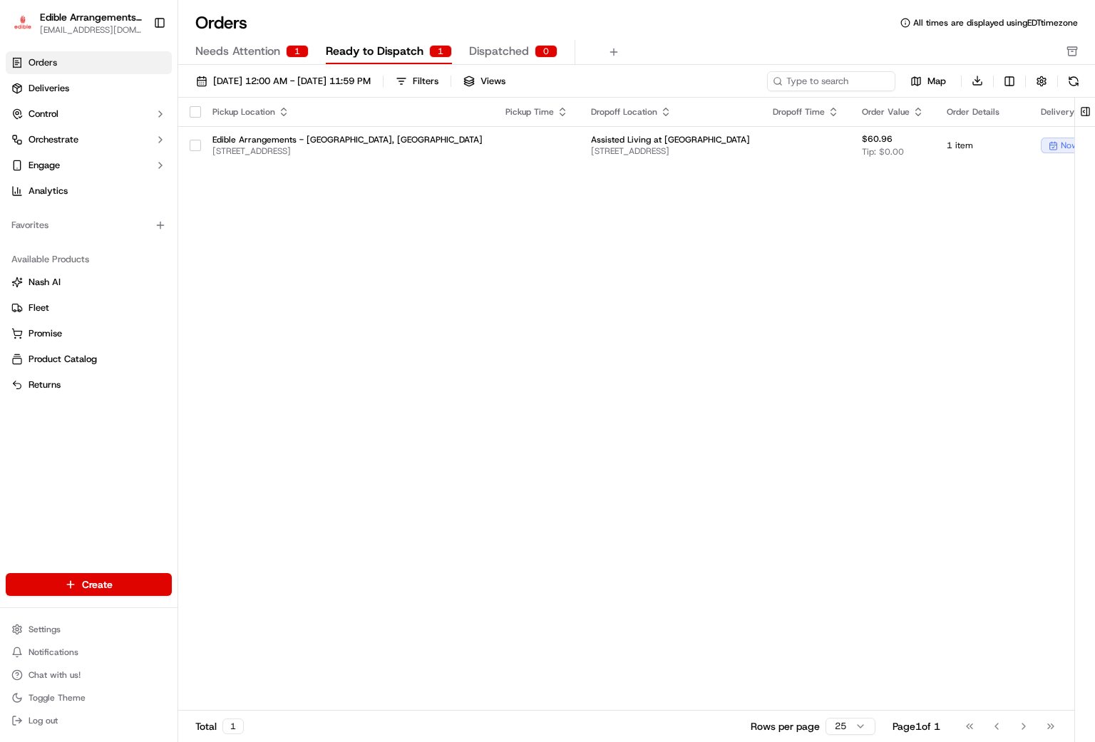
click at [245, 43] on span "Needs Attention" at bounding box center [237, 51] width 85 height 17
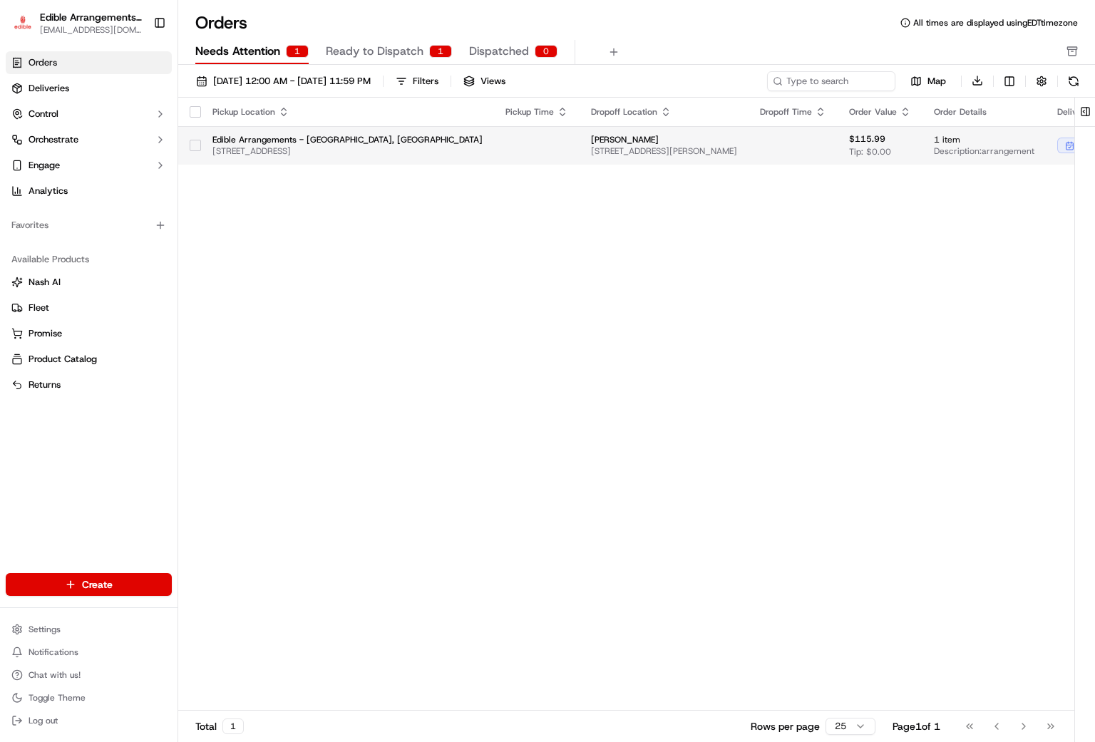
click at [591, 145] on span "[STREET_ADDRESS][PERSON_NAME]" at bounding box center [664, 150] width 146 height 11
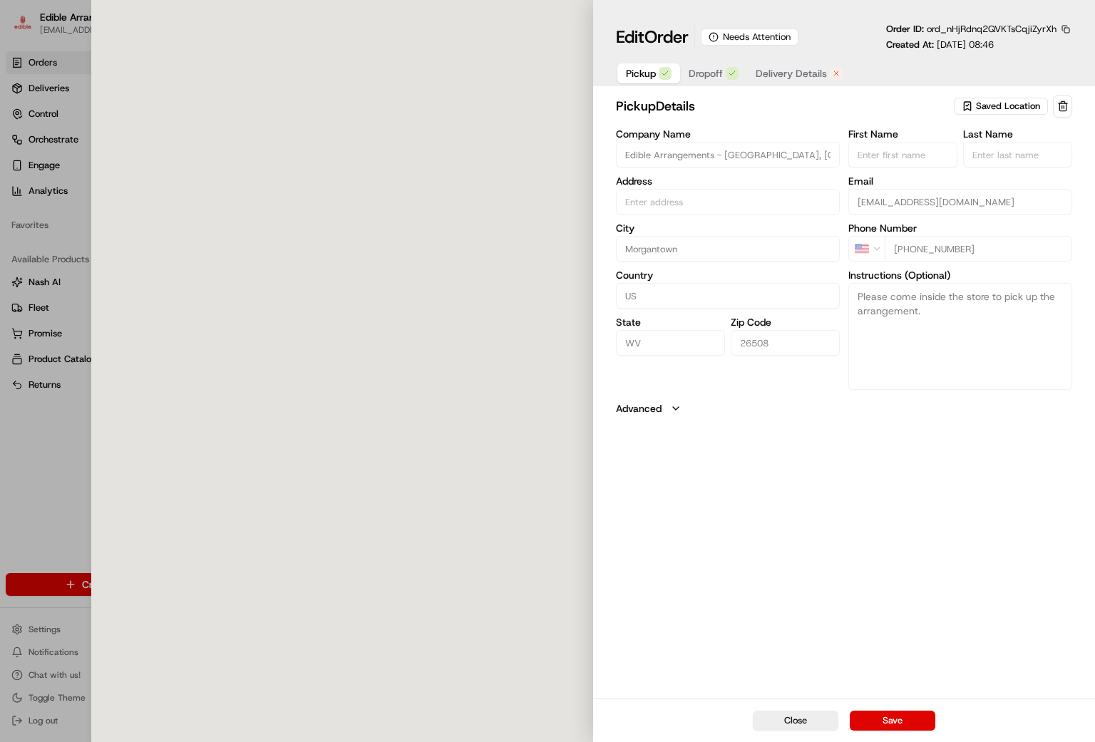
type input "[STREET_ADDRESS]"
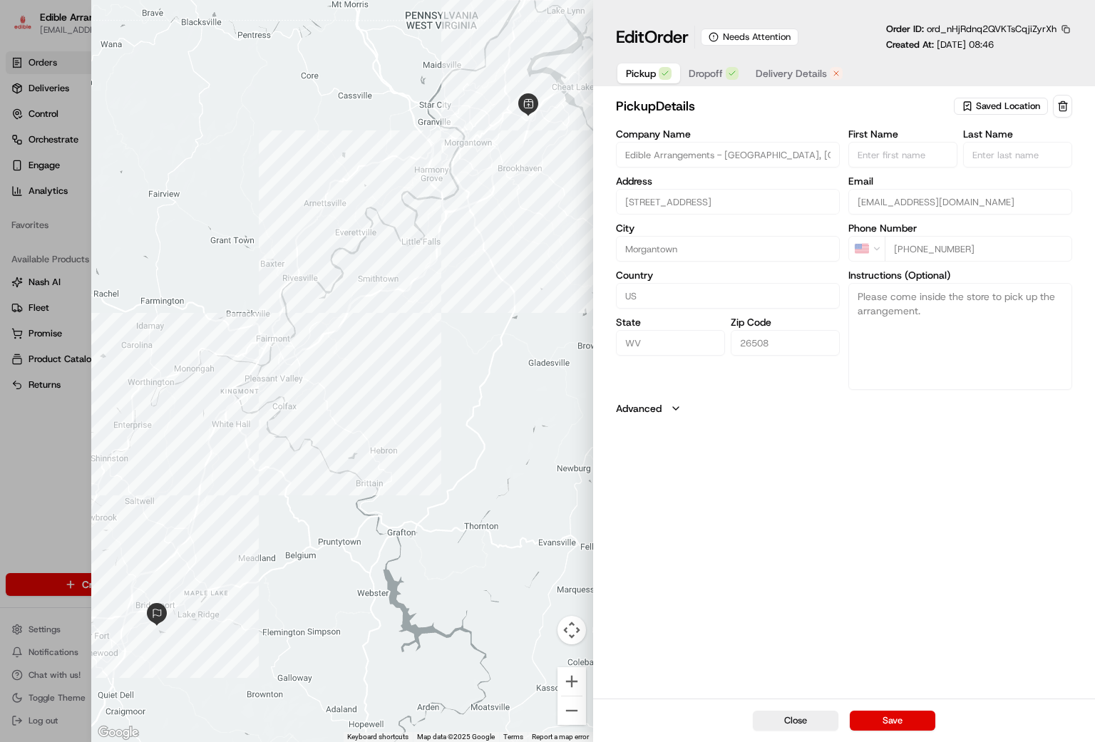
click at [774, 67] on span "Delivery Details" at bounding box center [791, 73] width 71 height 14
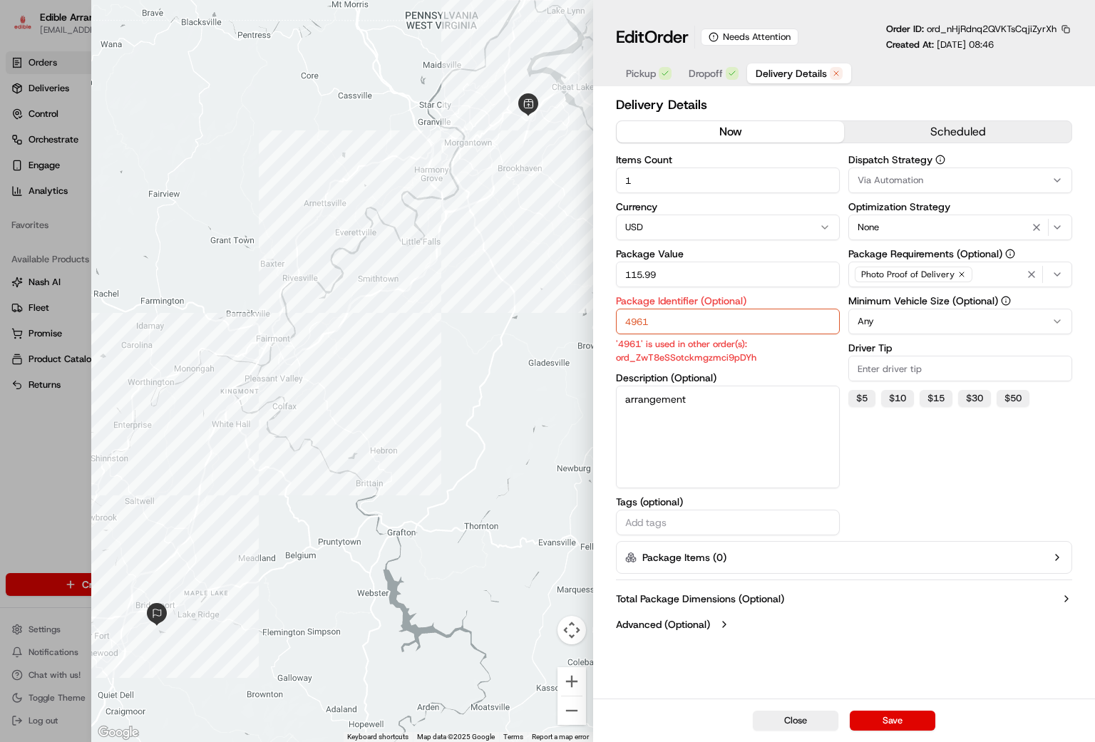
click at [702, 337] on div "Package Identifier (Optional) 4961 '4961' is used in other order(s): ord_ZwT8eS…" at bounding box center [728, 330] width 224 height 68
click at [692, 324] on input "4961" at bounding box center [728, 322] width 224 height 26
type input "4961-1"
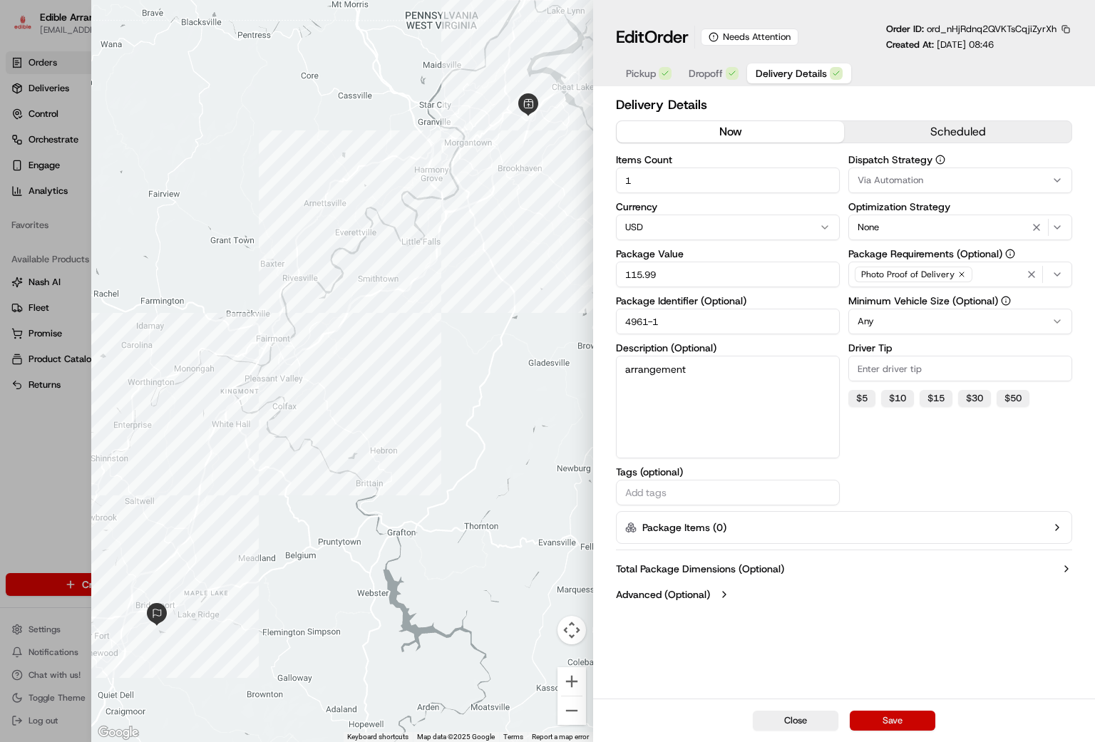
click at [888, 713] on button "Save" at bounding box center [893, 721] width 86 height 20
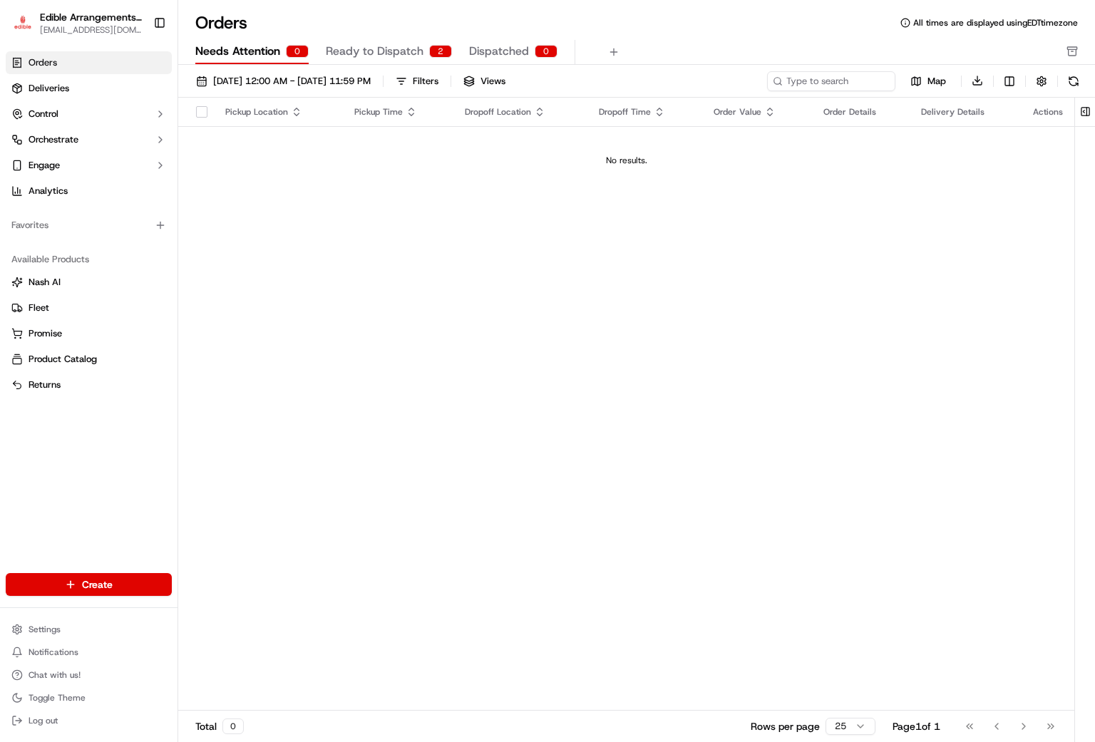
click at [43, 62] on span "Orders" at bounding box center [43, 62] width 29 height 13
click at [370, 48] on span "Ready to Dispatch" at bounding box center [375, 51] width 98 height 17
